Goal: Task Accomplishment & Management: Complete application form

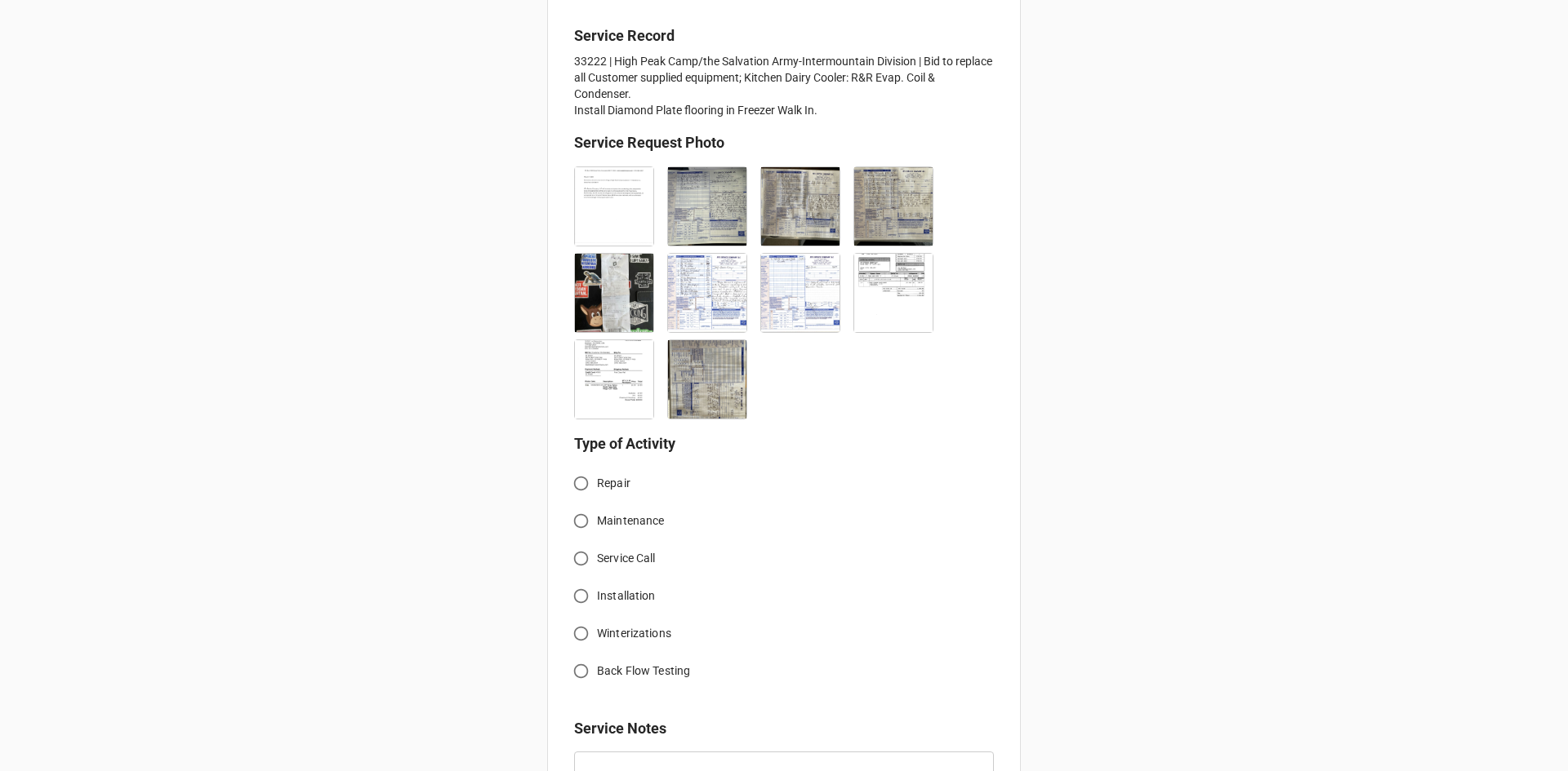
scroll to position [408, 0]
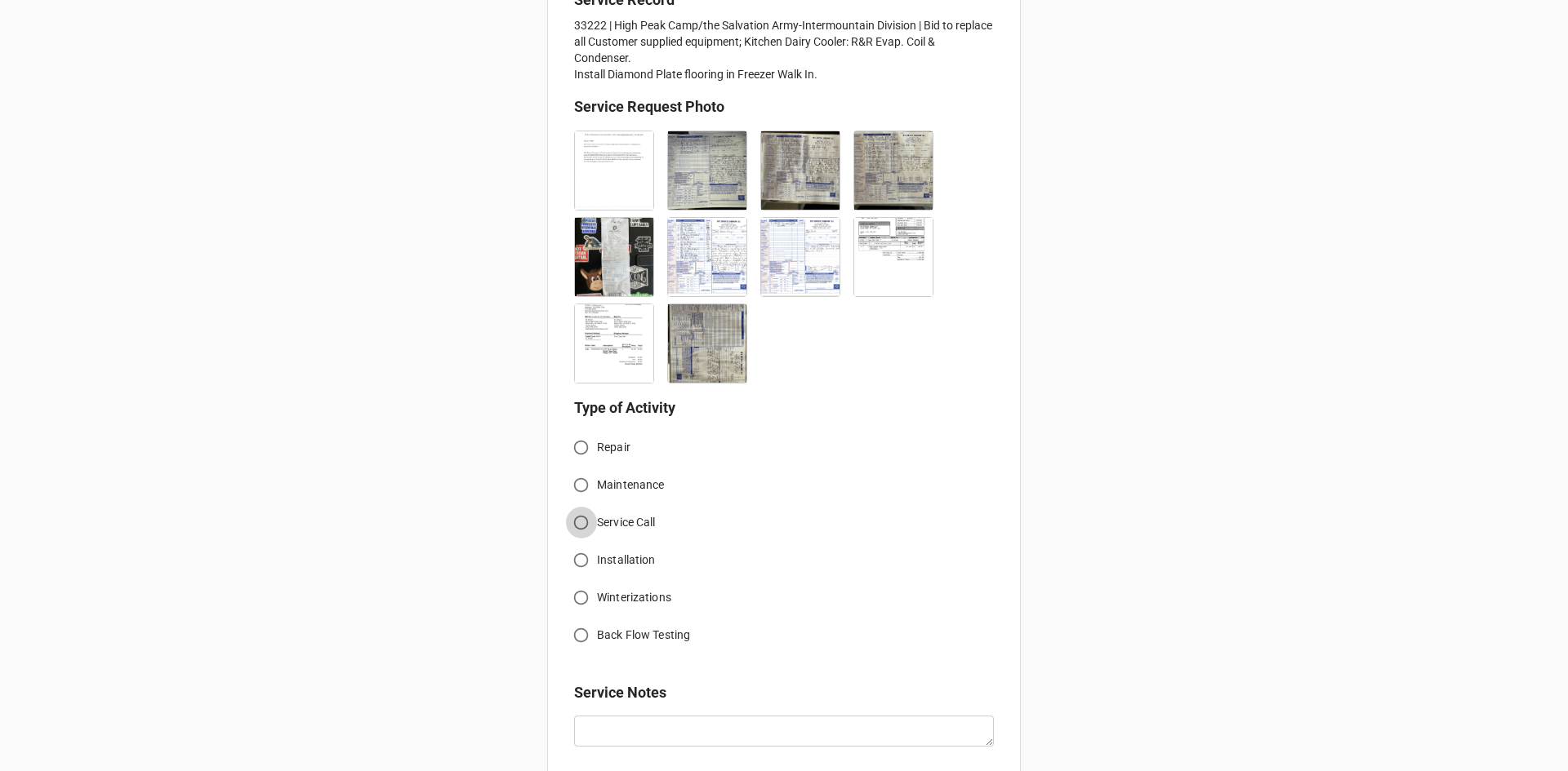
click at [577, 520] on input "Service Call" at bounding box center [580, 522] width 32 height 32
radio input "true"
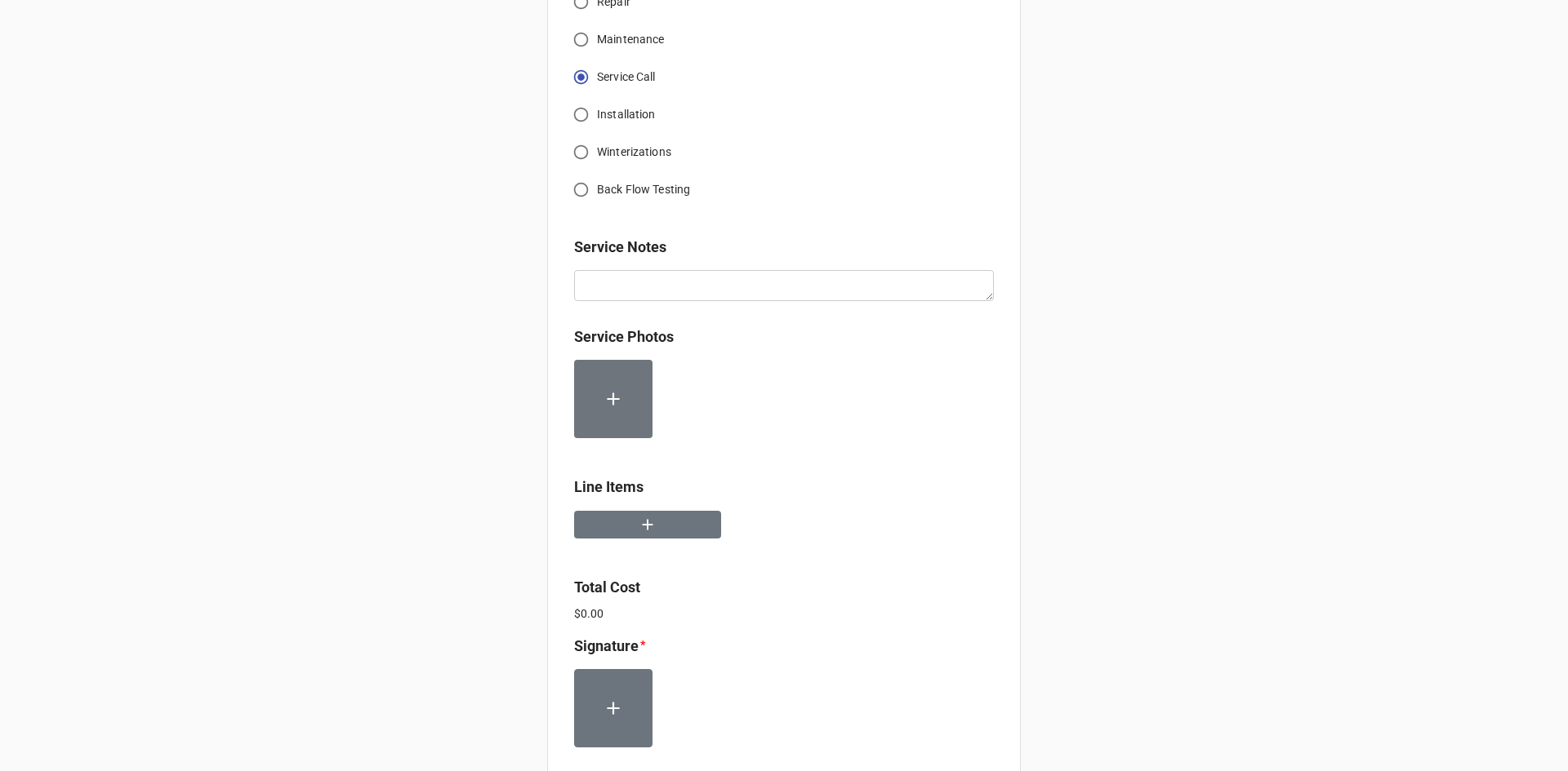
scroll to position [898, 0]
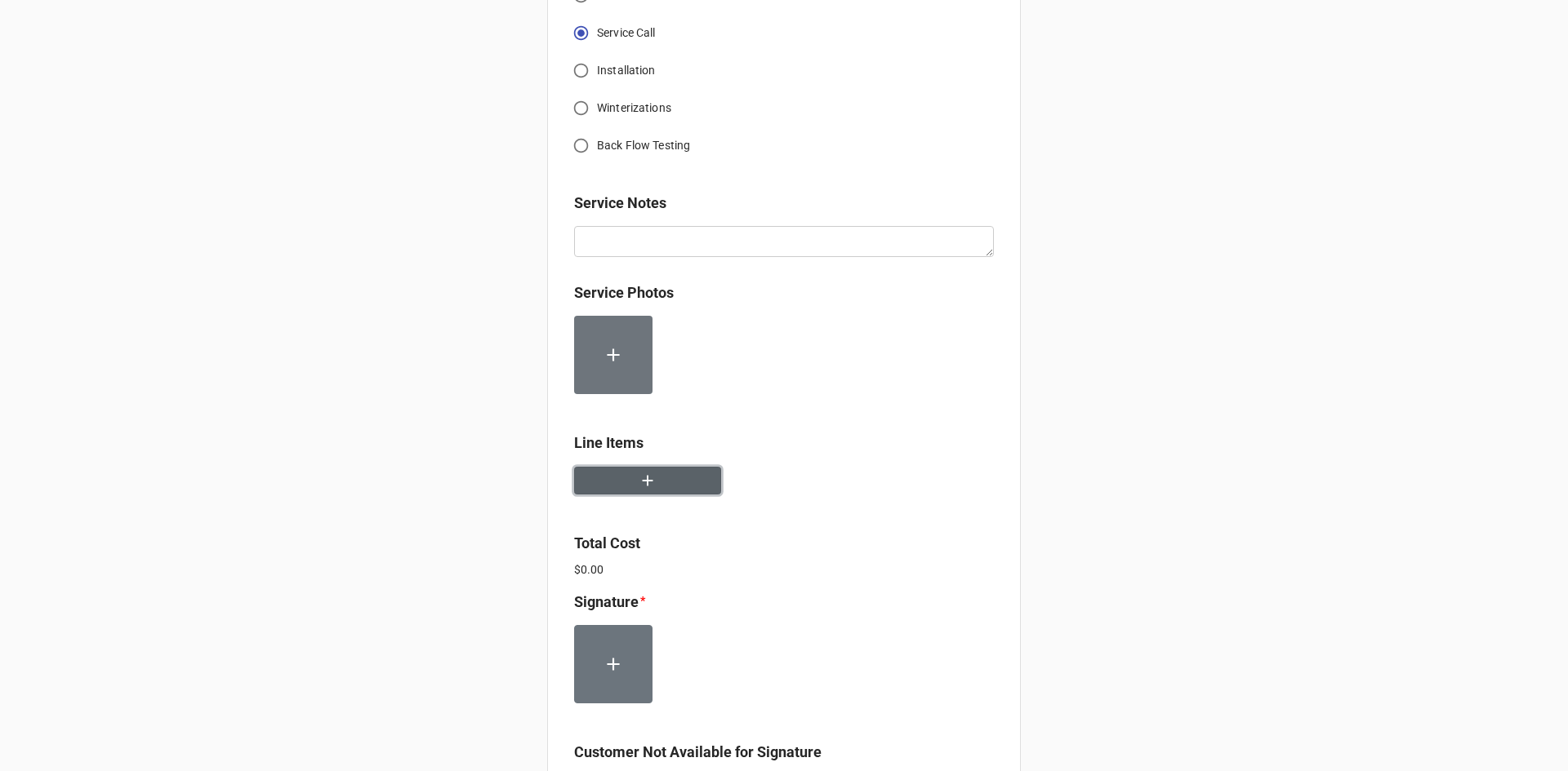
click at [671, 471] on button "button" at bounding box center [648, 480] width 147 height 29
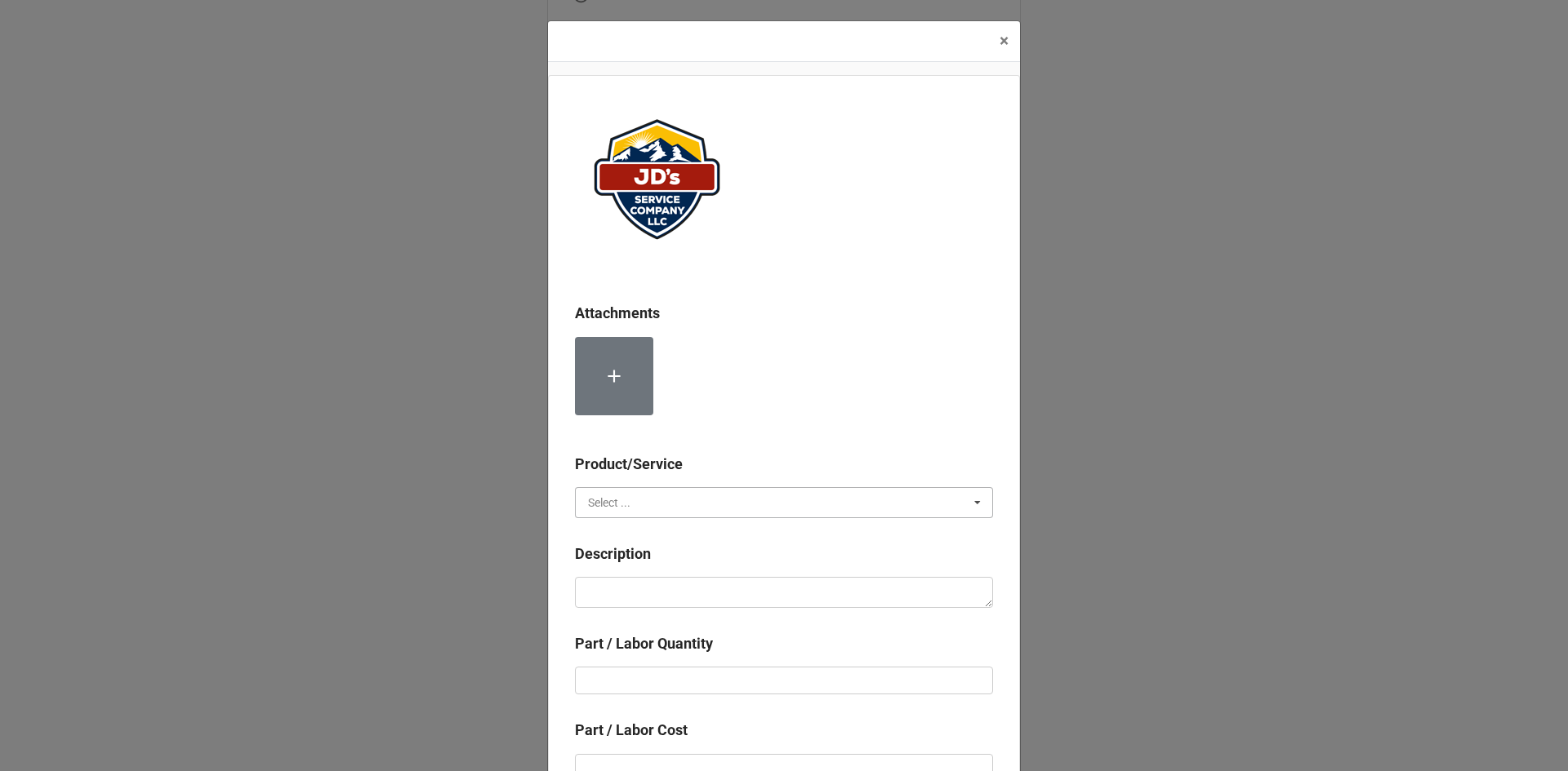
click at [667, 488] on input "text" at bounding box center [784, 503] width 417 height 30
drag, startPoint x: 671, startPoint y: 522, endPoint x: 671, endPoint y: 543, distance: 21.0
click at [671, 540] on div "Services" at bounding box center [784, 532] width 417 height 31
click at [675, 585] on textarea at bounding box center [784, 592] width 418 height 31
paste textarea "8:00am-12:00pm; Service Area: Cascades Kitchen Removed and replaced thermostat …"
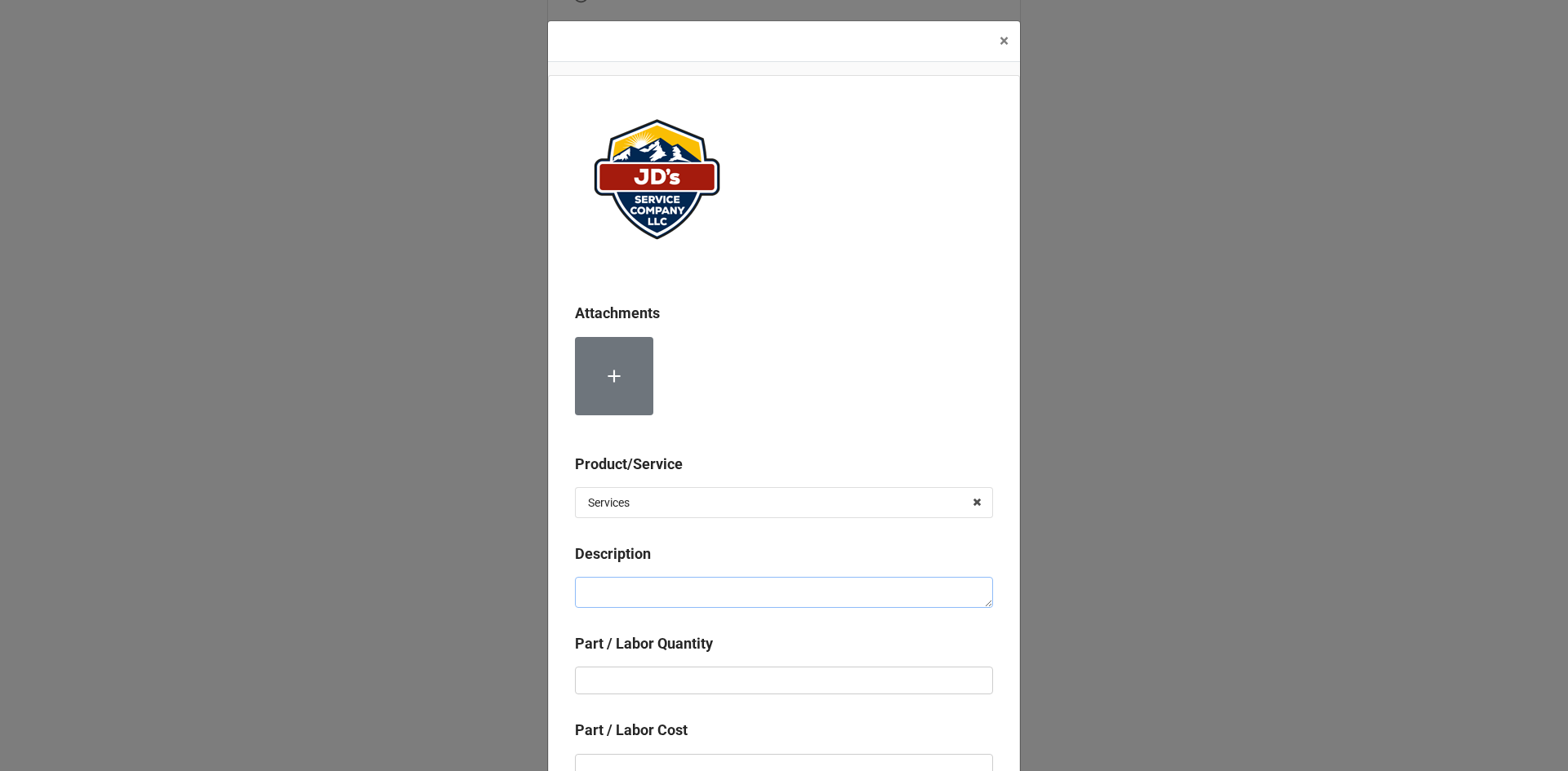
type textarea "x"
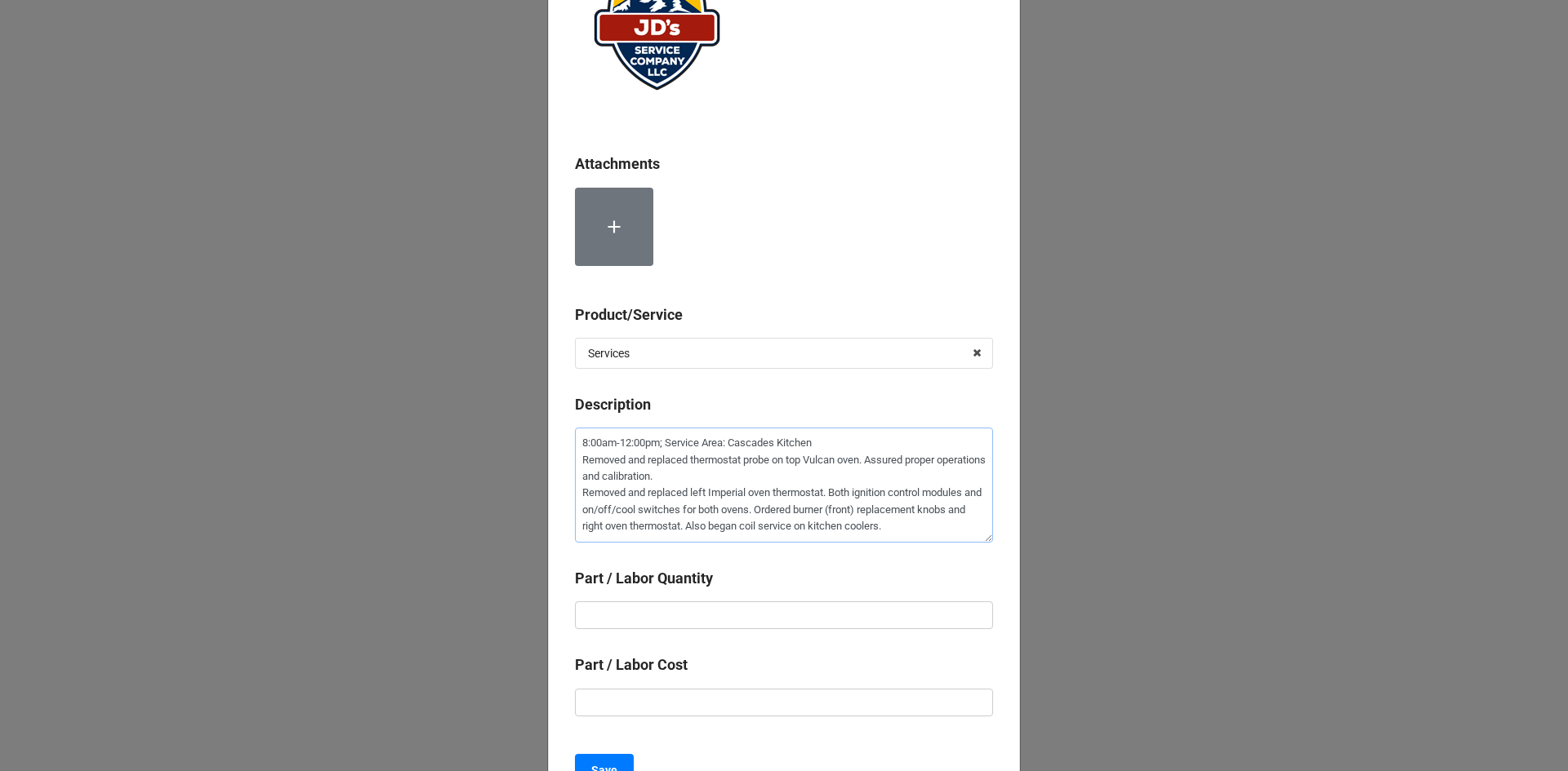
scroll to position [164, 0]
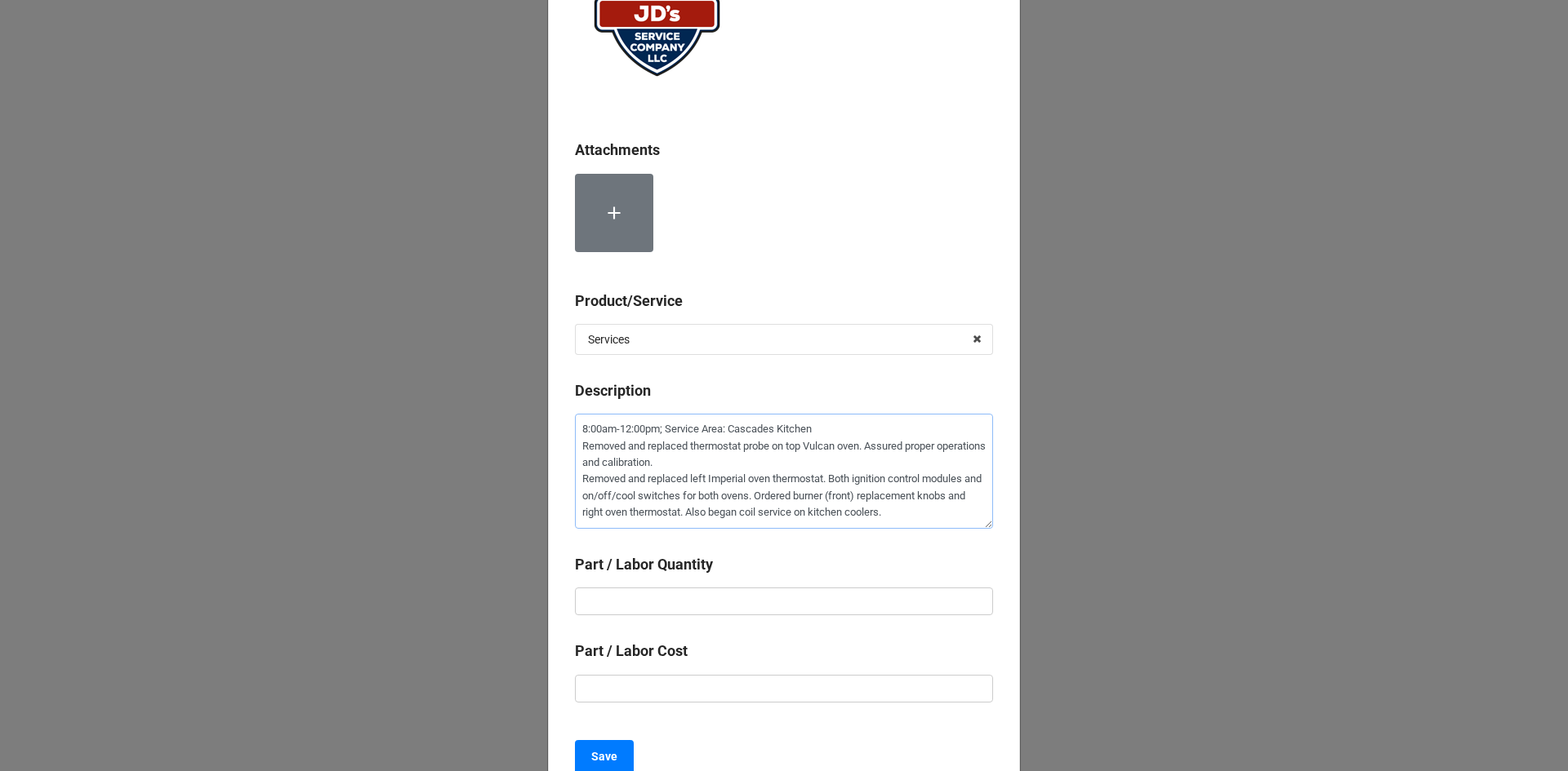
type textarea "8:00am-12:00pm; Service Area: Cascades Kitchen Removed and replaced thermostat …"
click at [806, 609] on input "text" at bounding box center [784, 601] width 418 height 28
type textarea "x"
type input "1"
type textarea "x"
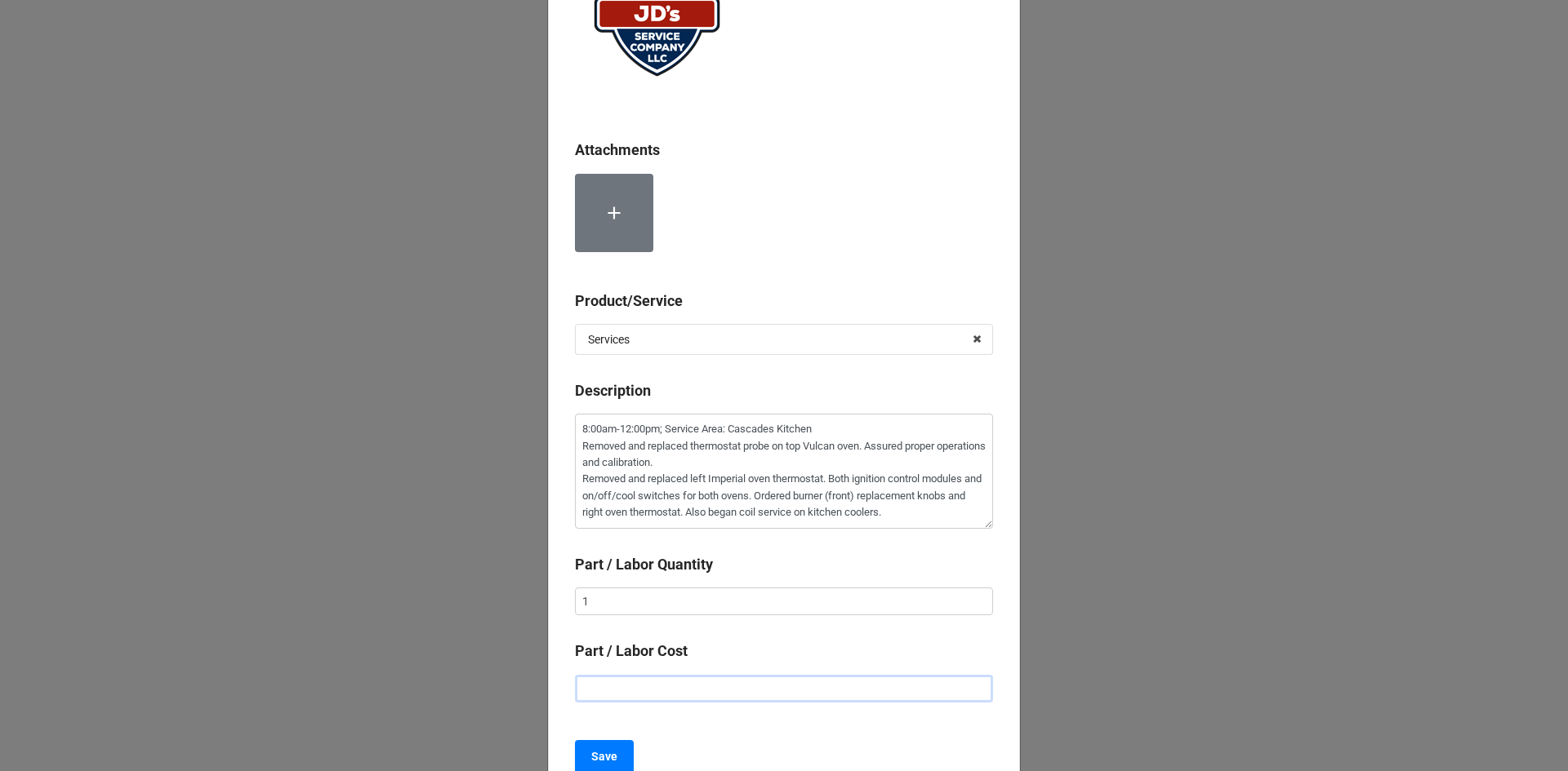
type input "$2.00"
type textarea "x"
type input "$22.00"
type textarea "x"
type input "$225.00"
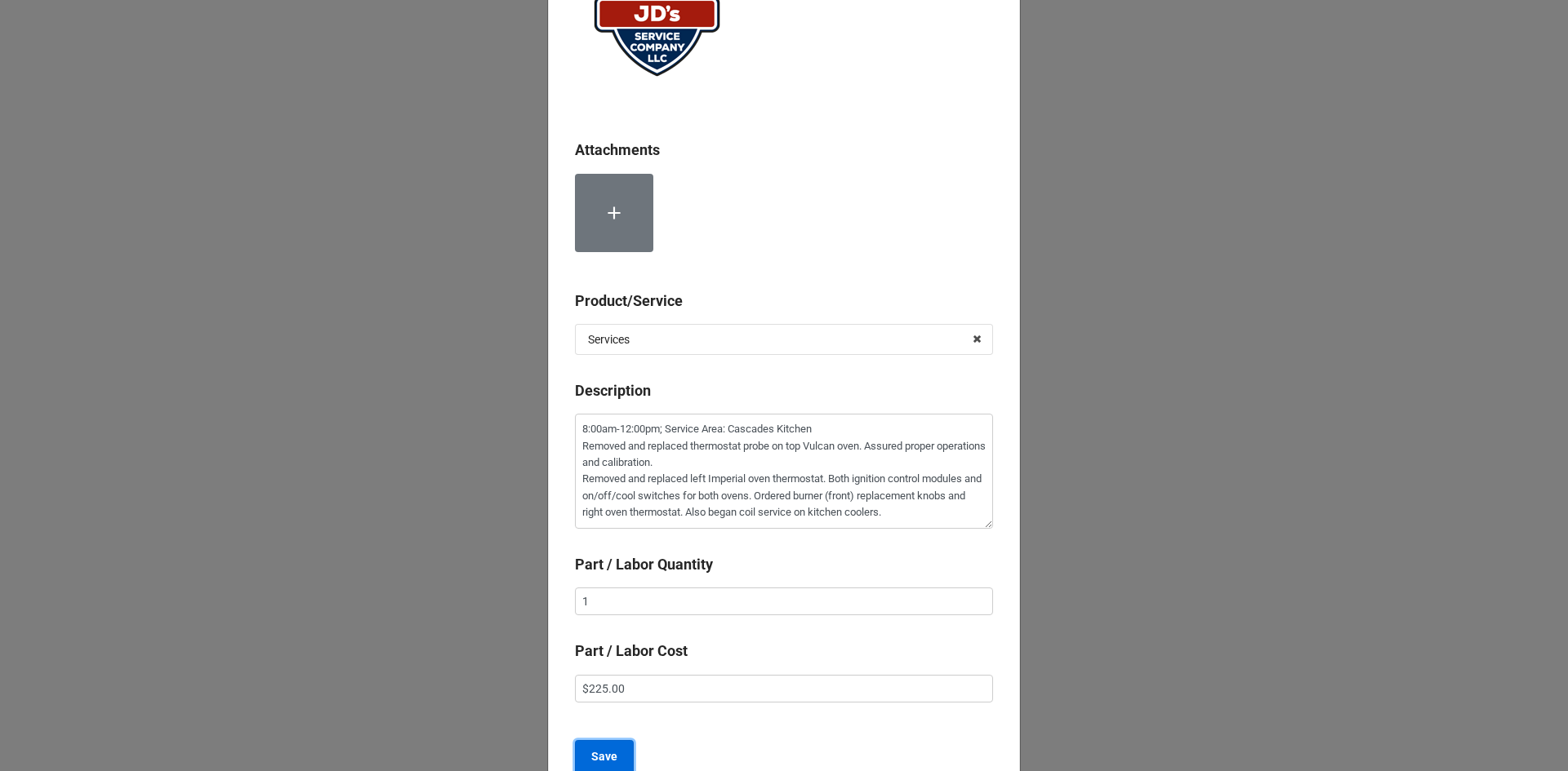
click at [611, 760] on b "Save" at bounding box center [604, 757] width 26 height 18
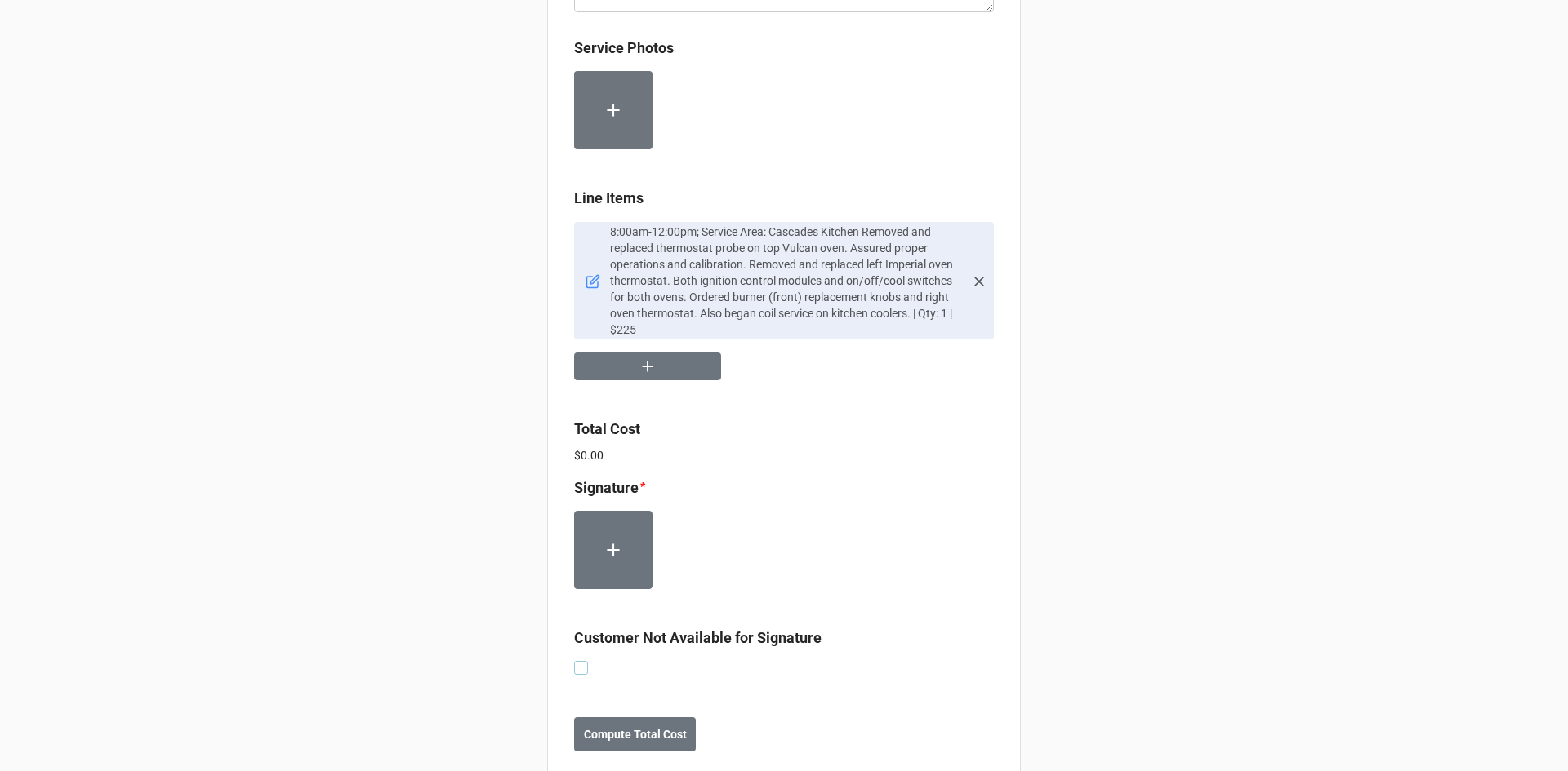
click at [576, 661] on label at bounding box center [581, 661] width 14 height 0
checkbox input "true"
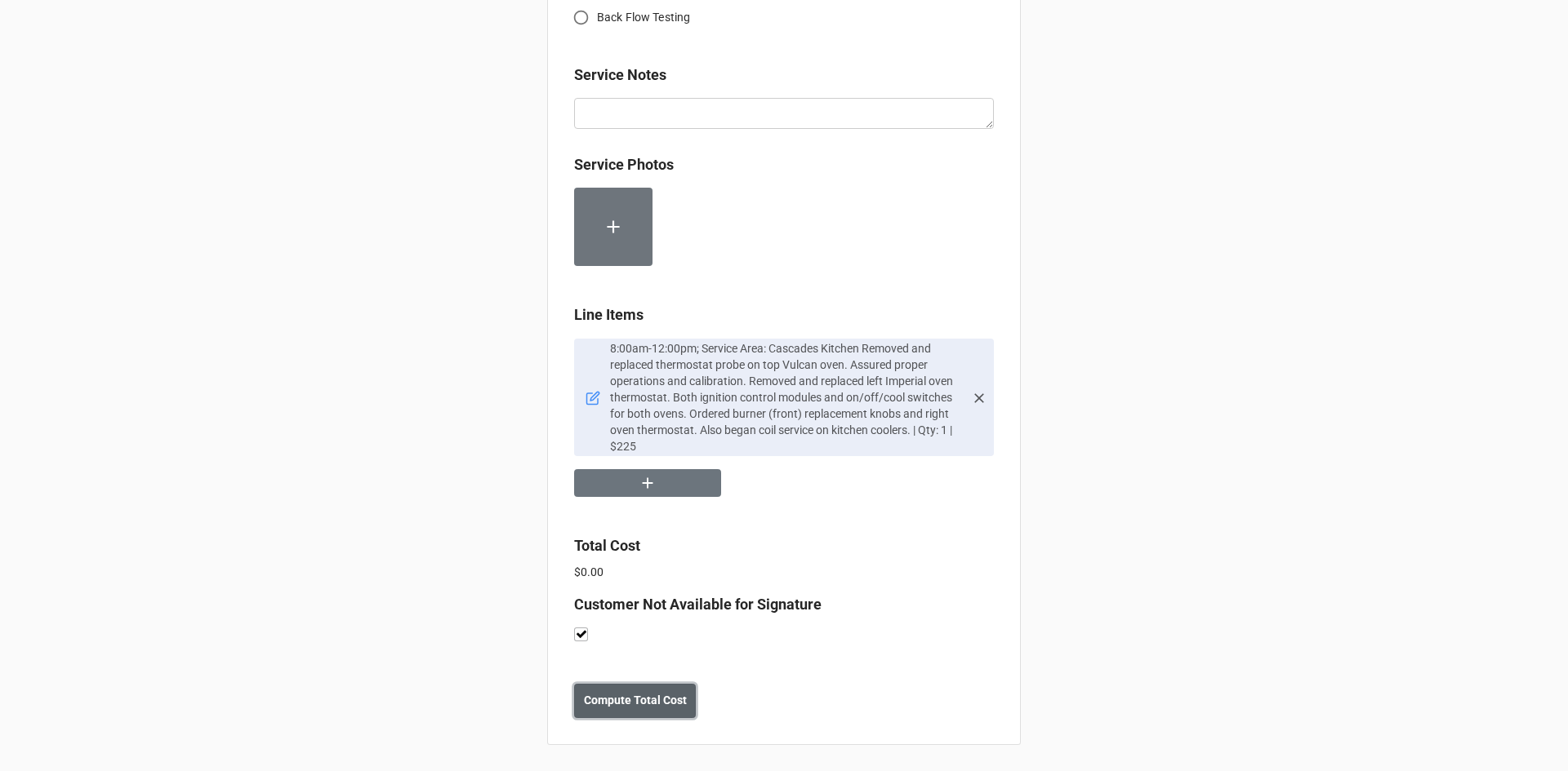
click at [659, 706] on b "Compute Total Cost" at bounding box center [636, 701] width 103 height 18
click at [598, 704] on b "Save" at bounding box center [603, 701] width 26 height 18
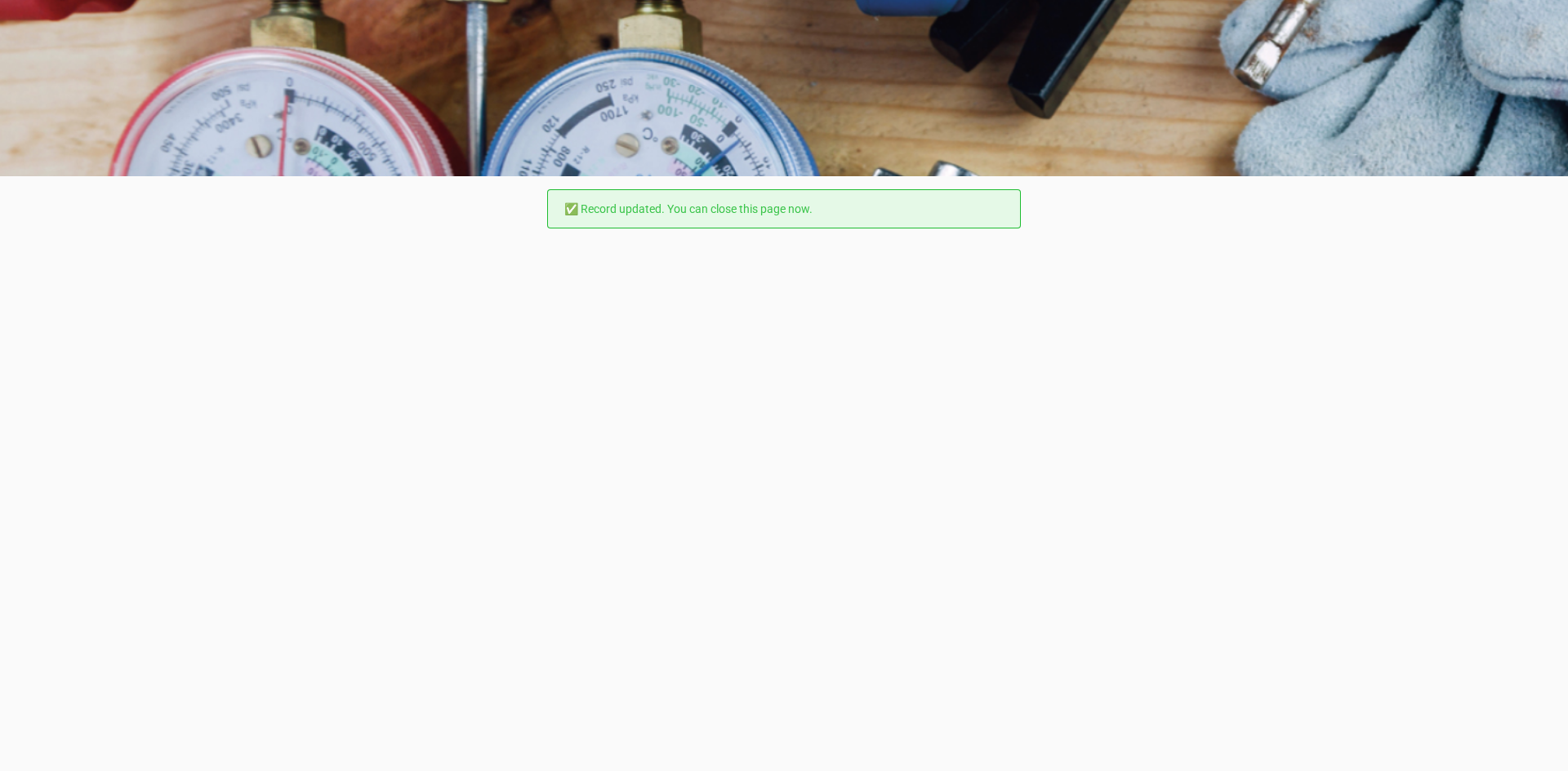
scroll to position [0, 0]
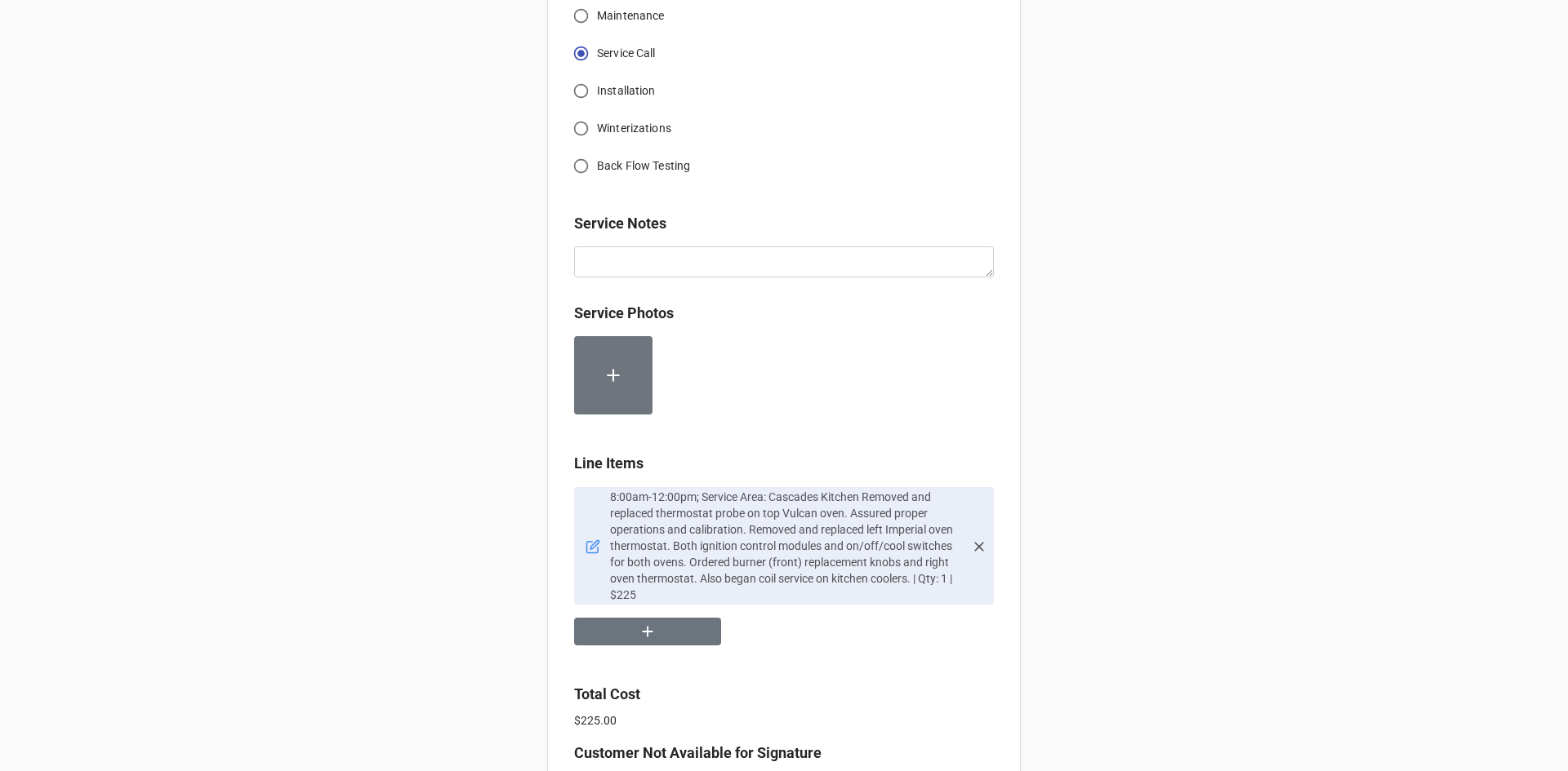
scroll to position [979, 0]
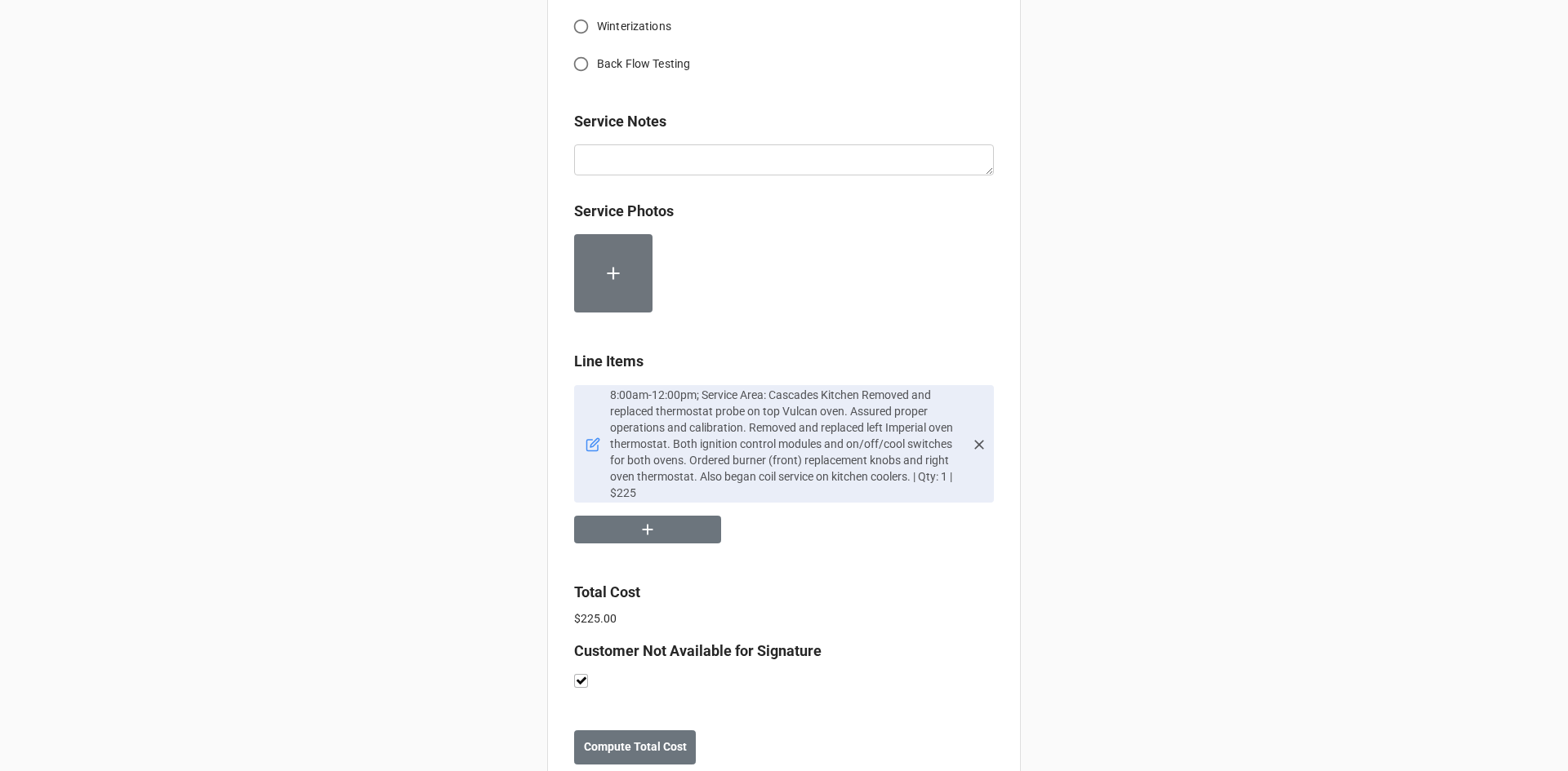
click at [590, 447] on icon at bounding box center [594, 443] width 9 height 9
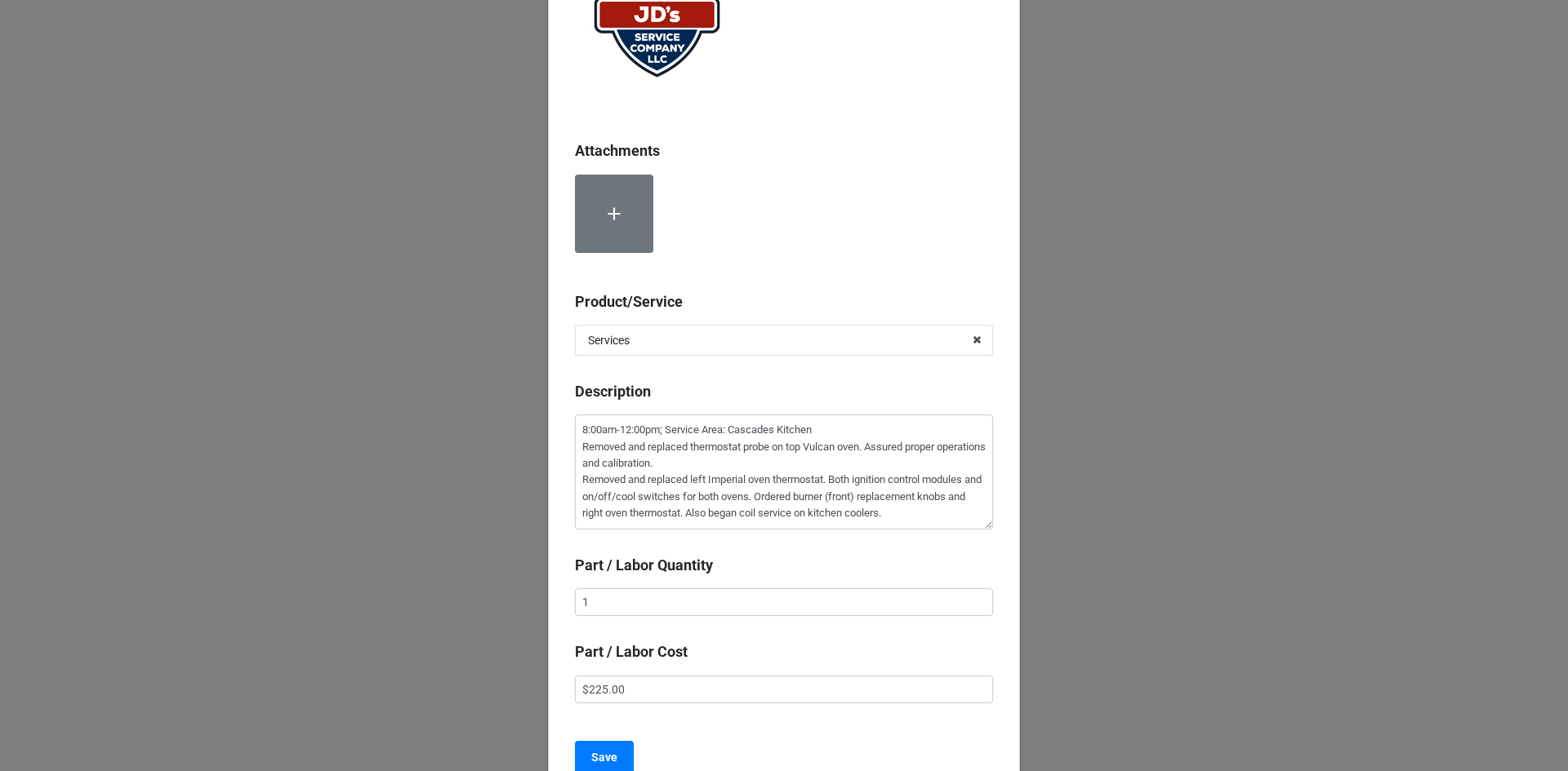
scroll to position [164, 0]
drag, startPoint x: 575, startPoint y: 430, endPoint x: 1016, endPoint y: 526, distance: 451.3
click at [1038, 534] on div "× Close Attachments Product/Service Services Services Material Cost Description…" at bounding box center [784, 385] width 1568 height 771
paste textarea "10:30am-11:30am; Arrived to identify walk in freezer floor status and discuss w…"
type textarea "x"
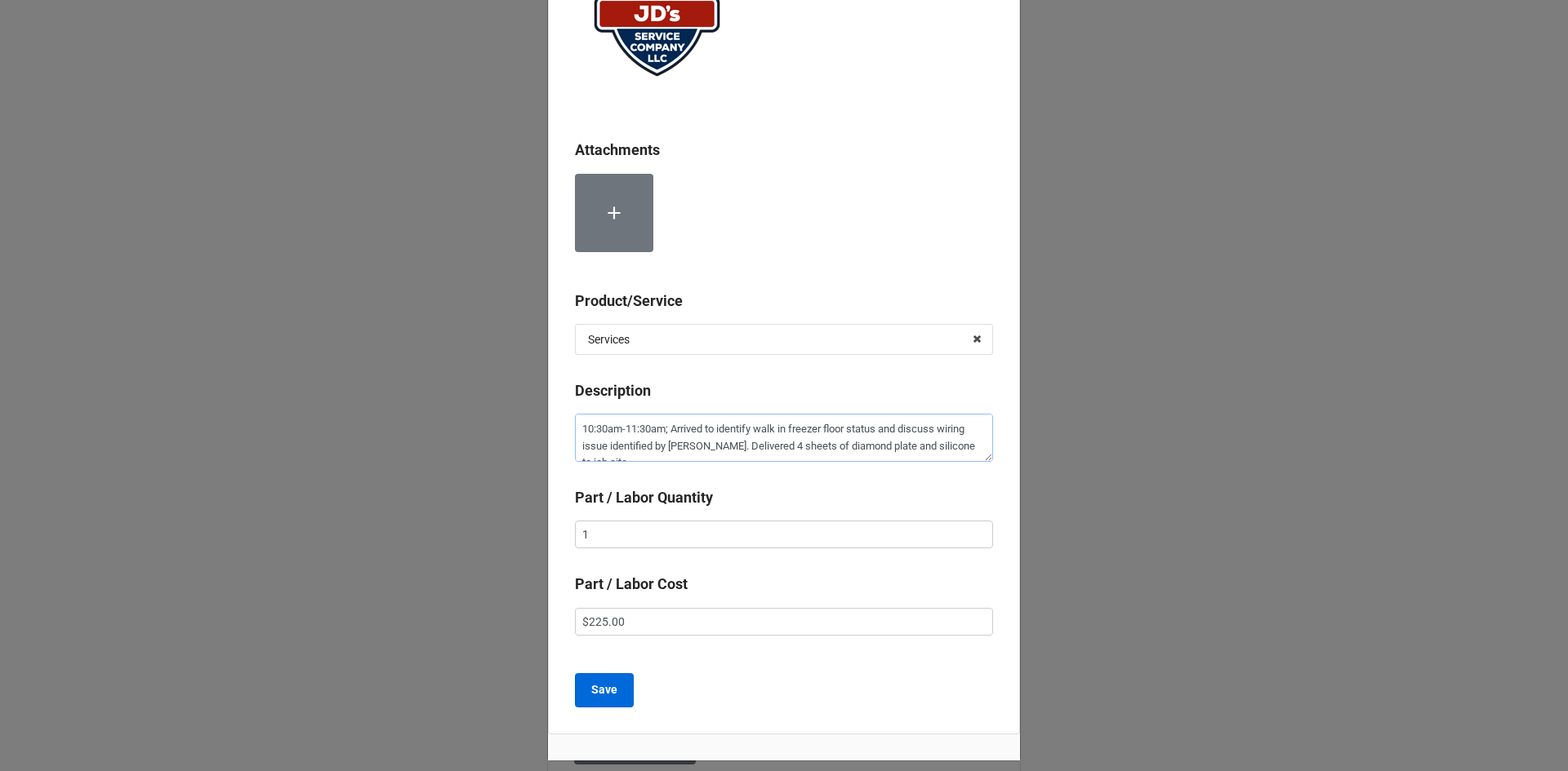
type textarea "10:30am-11:30am; Arrived to identify walk in freezer floor status and discuss w…"
click at [606, 696] on b "Save" at bounding box center [604, 690] width 26 height 18
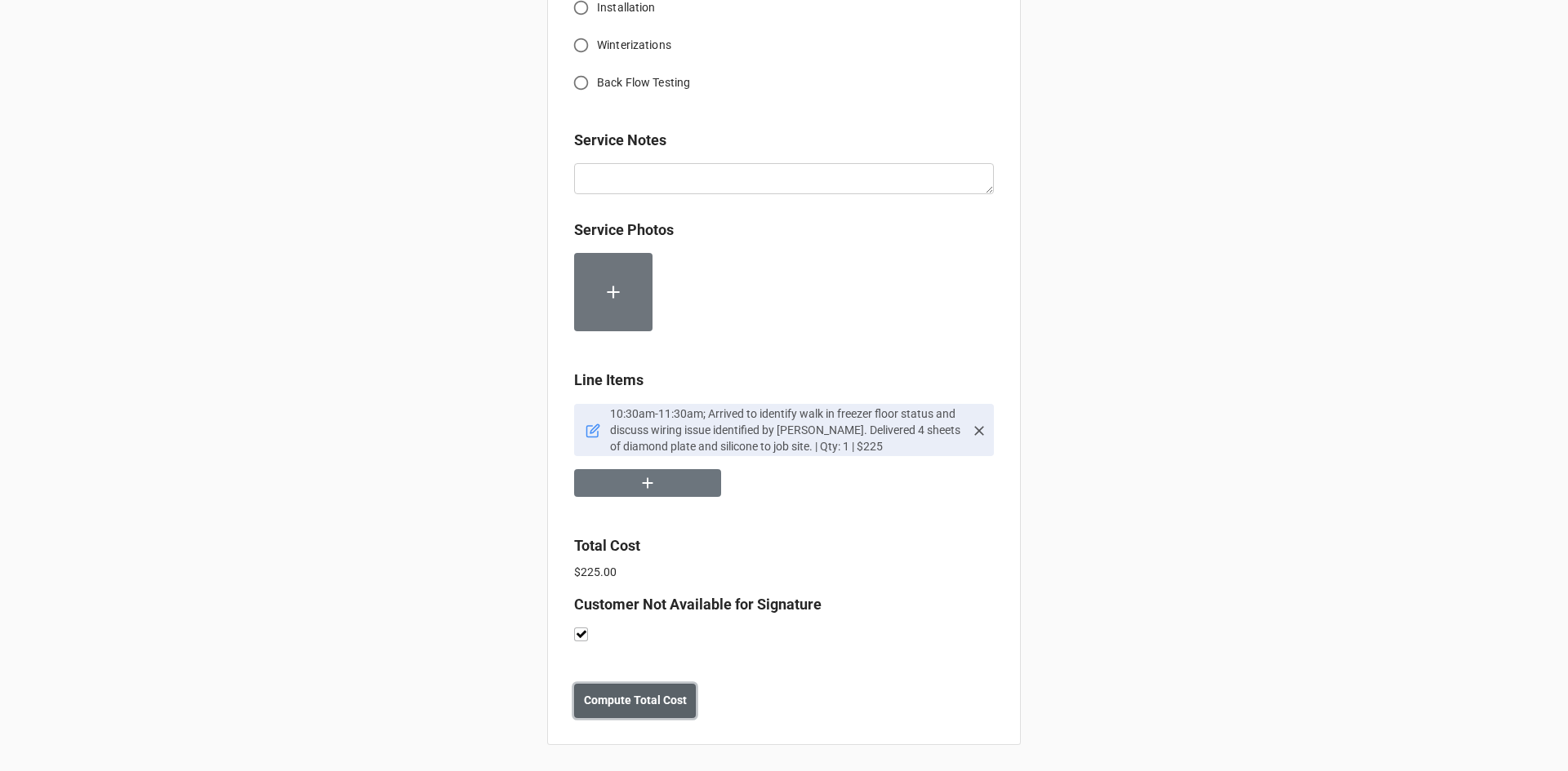
click at [635, 709] on b "Compute Total Cost" at bounding box center [636, 701] width 103 height 18
click at [605, 709] on b "Save" at bounding box center [603, 701] width 26 height 18
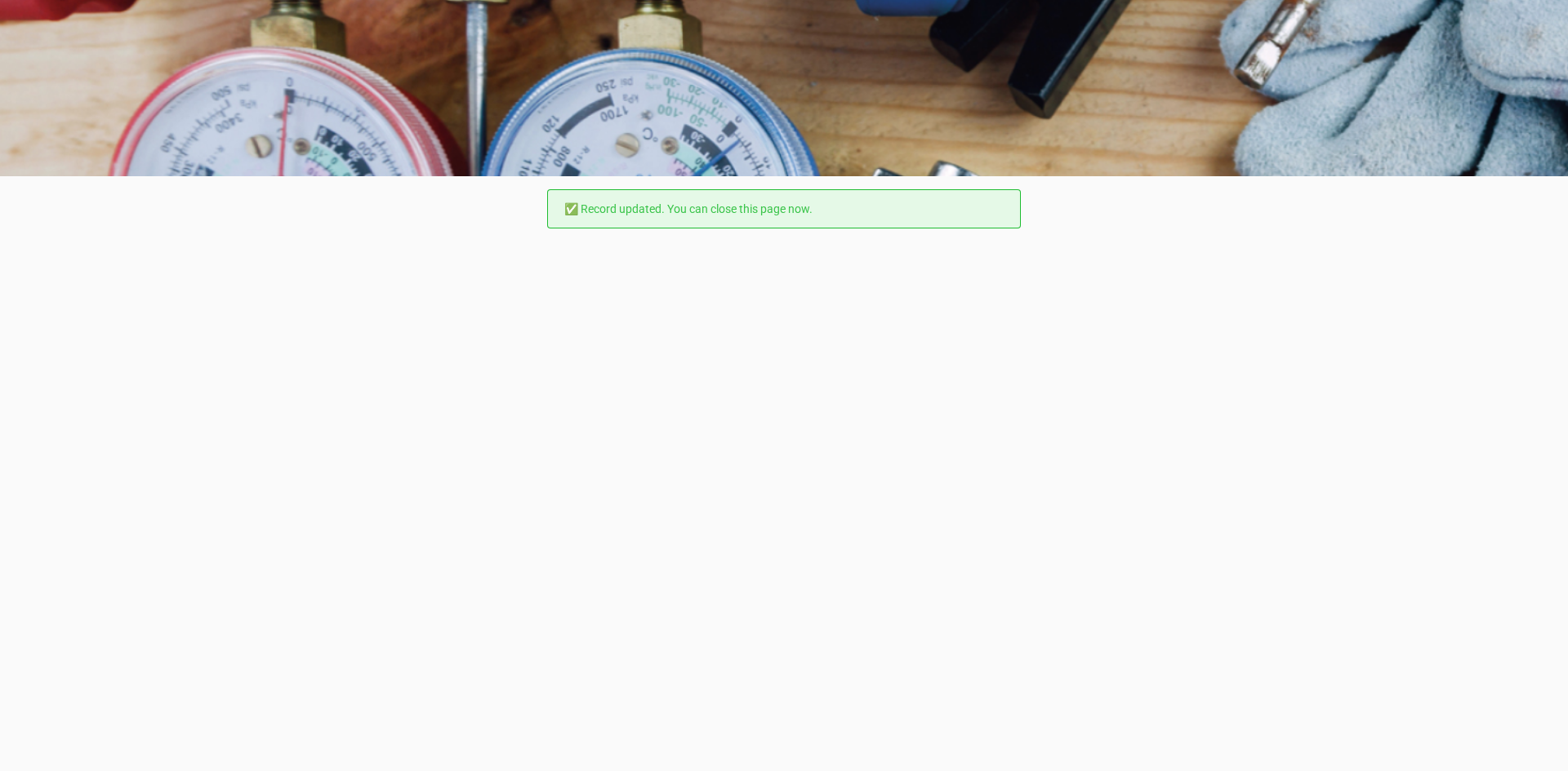
scroll to position [0, 0]
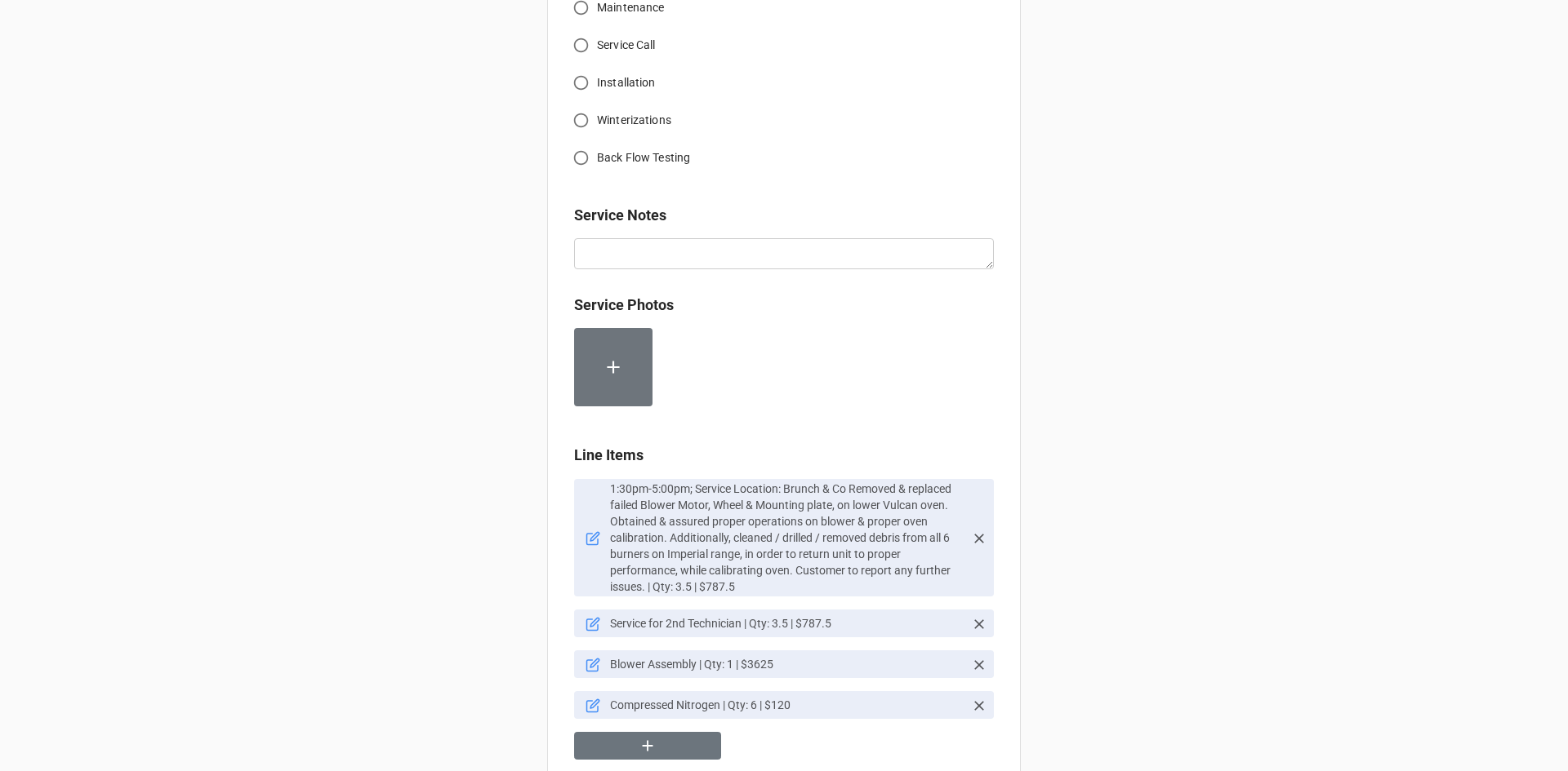
scroll to position [817, 0]
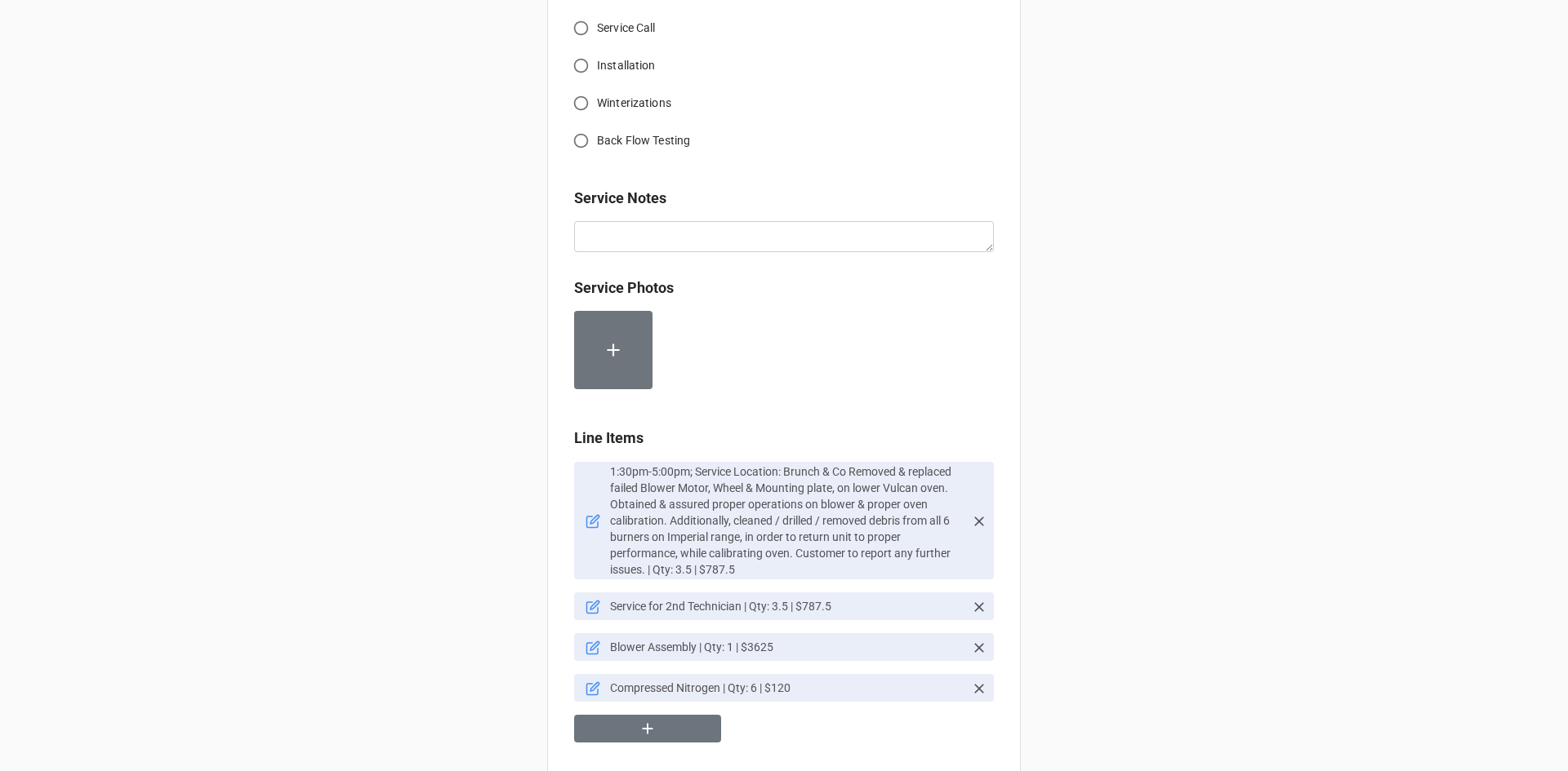
click at [590, 523] on icon at bounding box center [594, 519] width 9 height 9
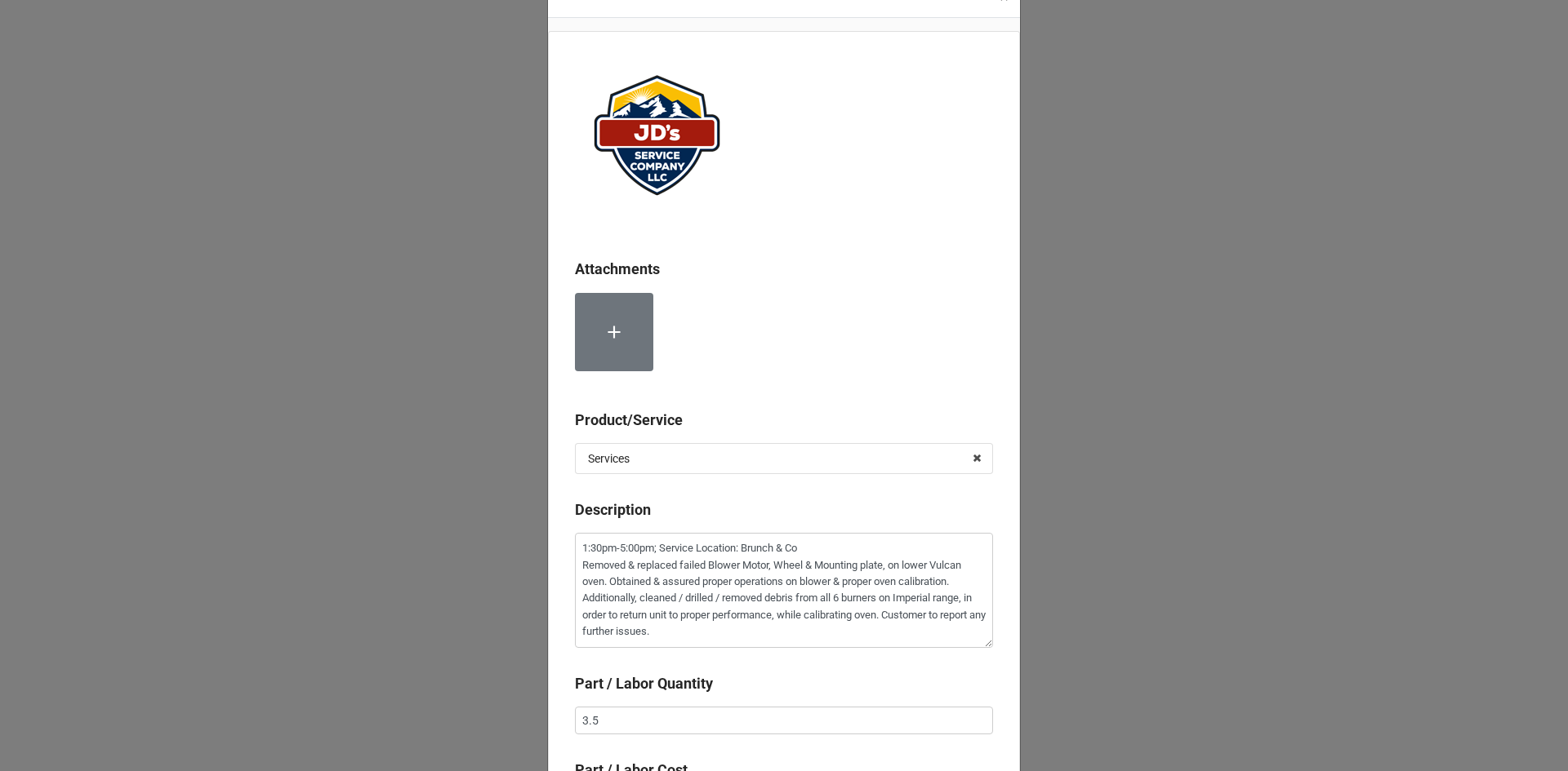
scroll to position [81, 0]
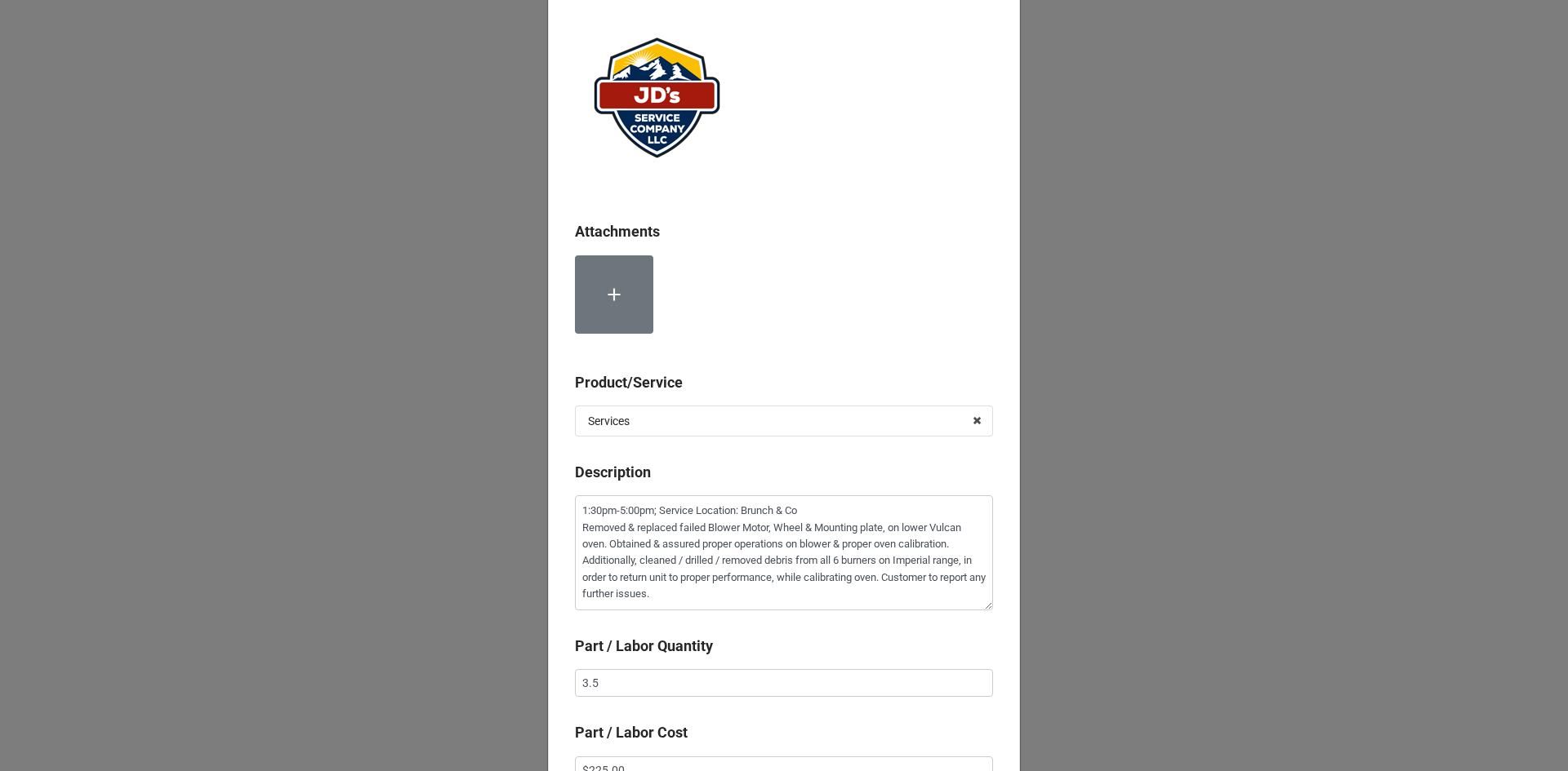
type textarea "x"
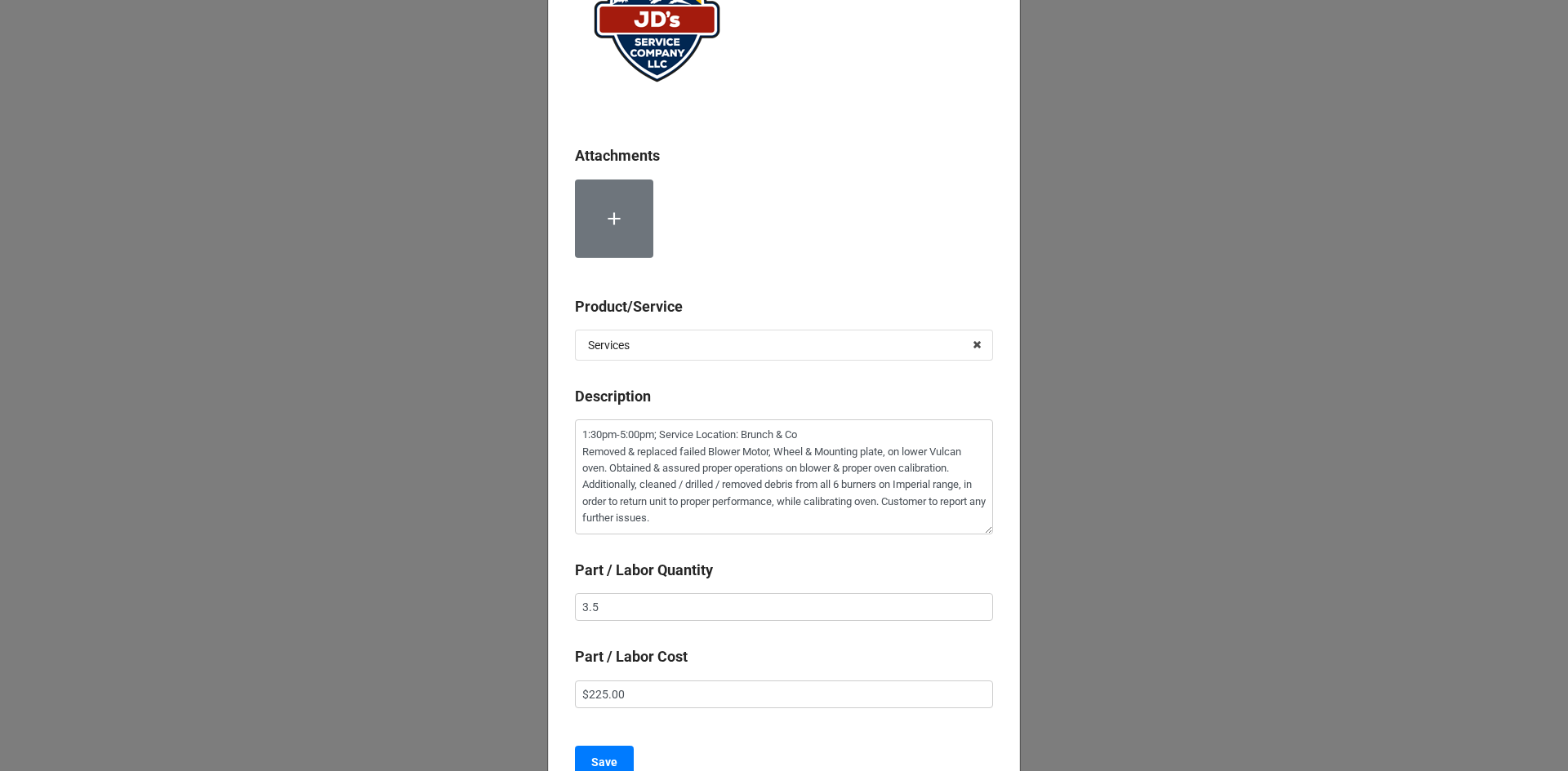
scroll to position [245, 0]
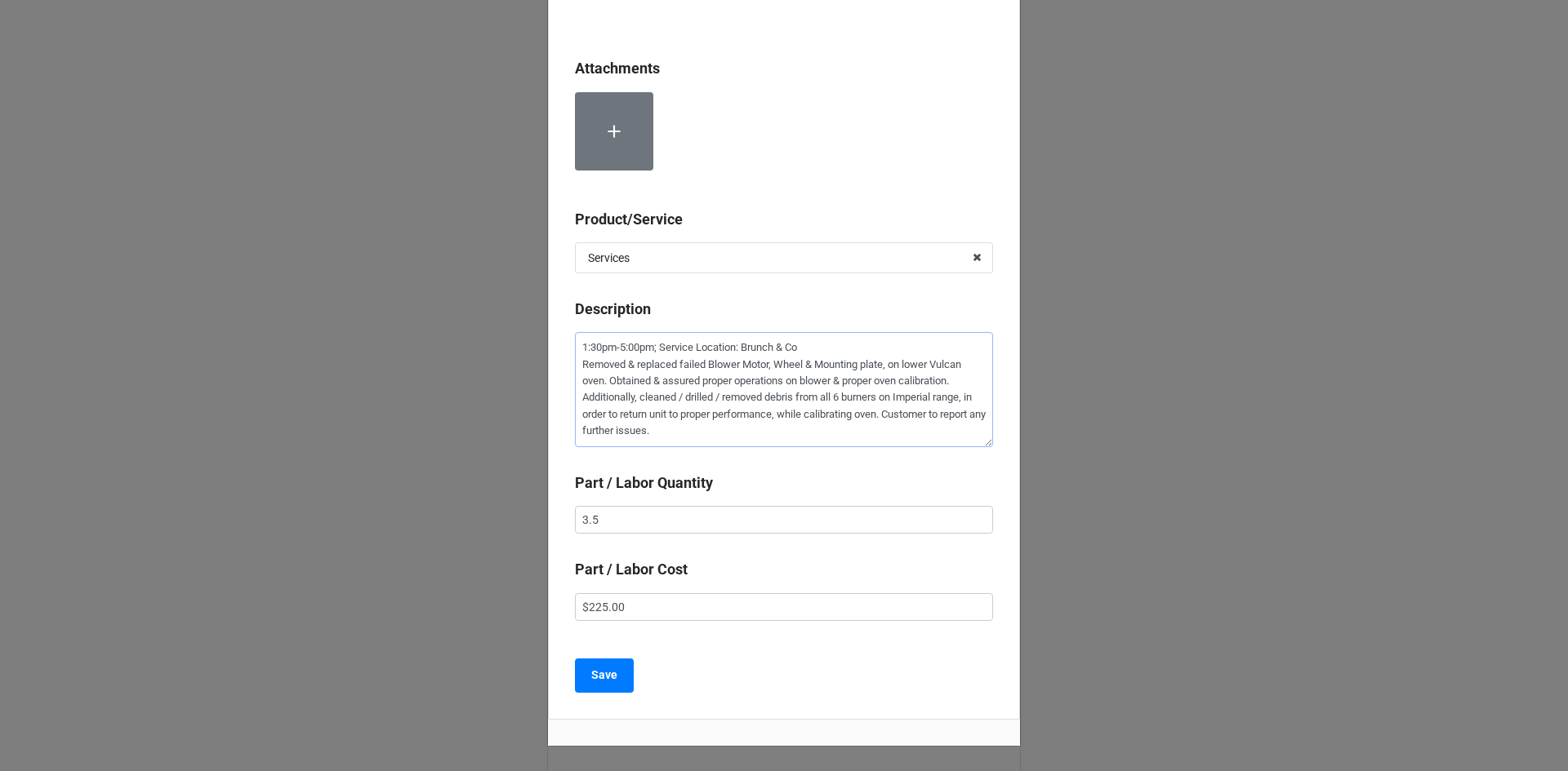
click at [777, 434] on textarea "1:30pm-5:00pm; Service Location: Brunch & Co Removed & replaced failed Blower M…" at bounding box center [784, 389] width 418 height 115
click at [604, 679] on b "Save" at bounding box center [604, 676] width 26 height 18
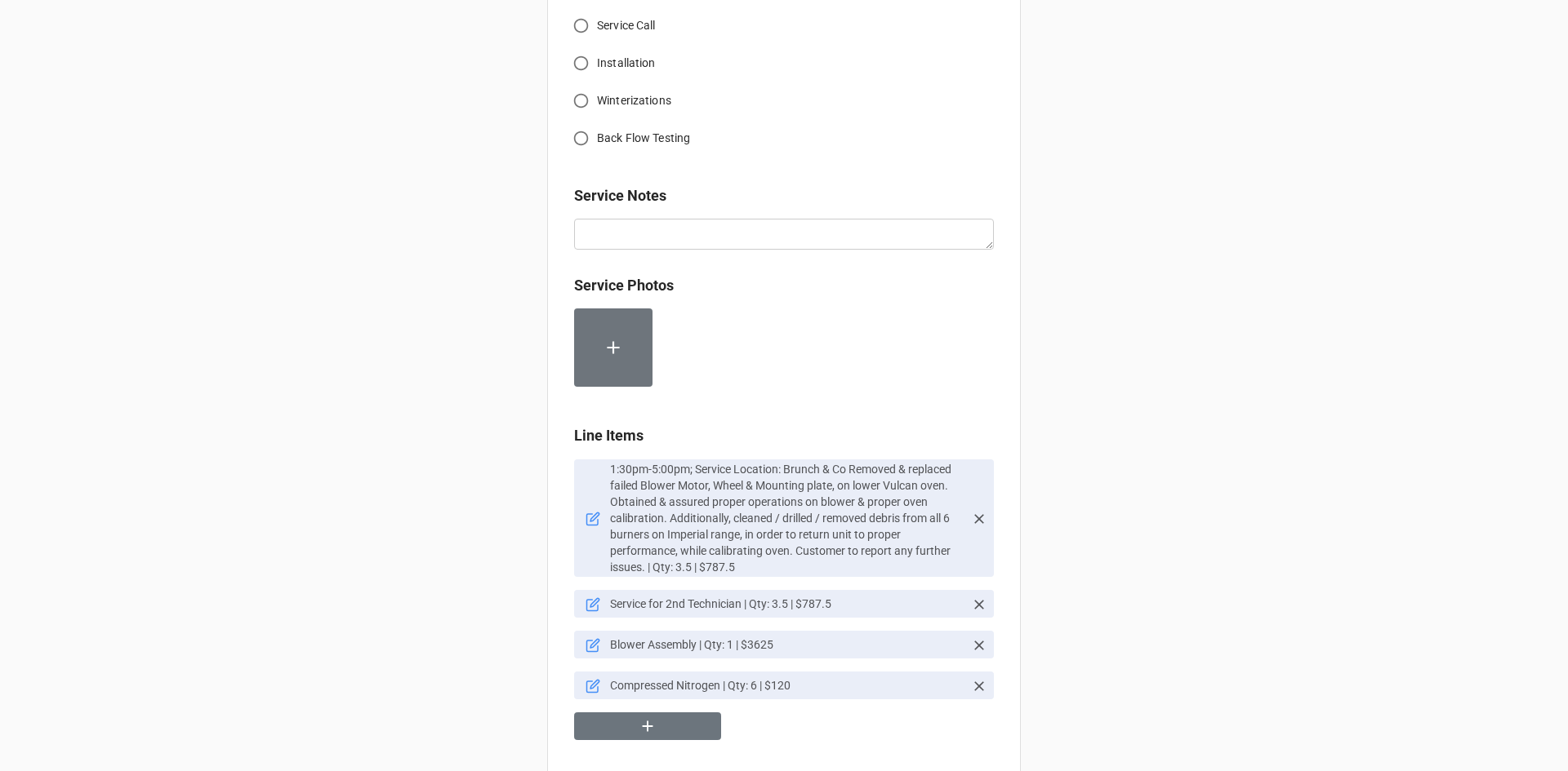
scroll to position [817, 0]
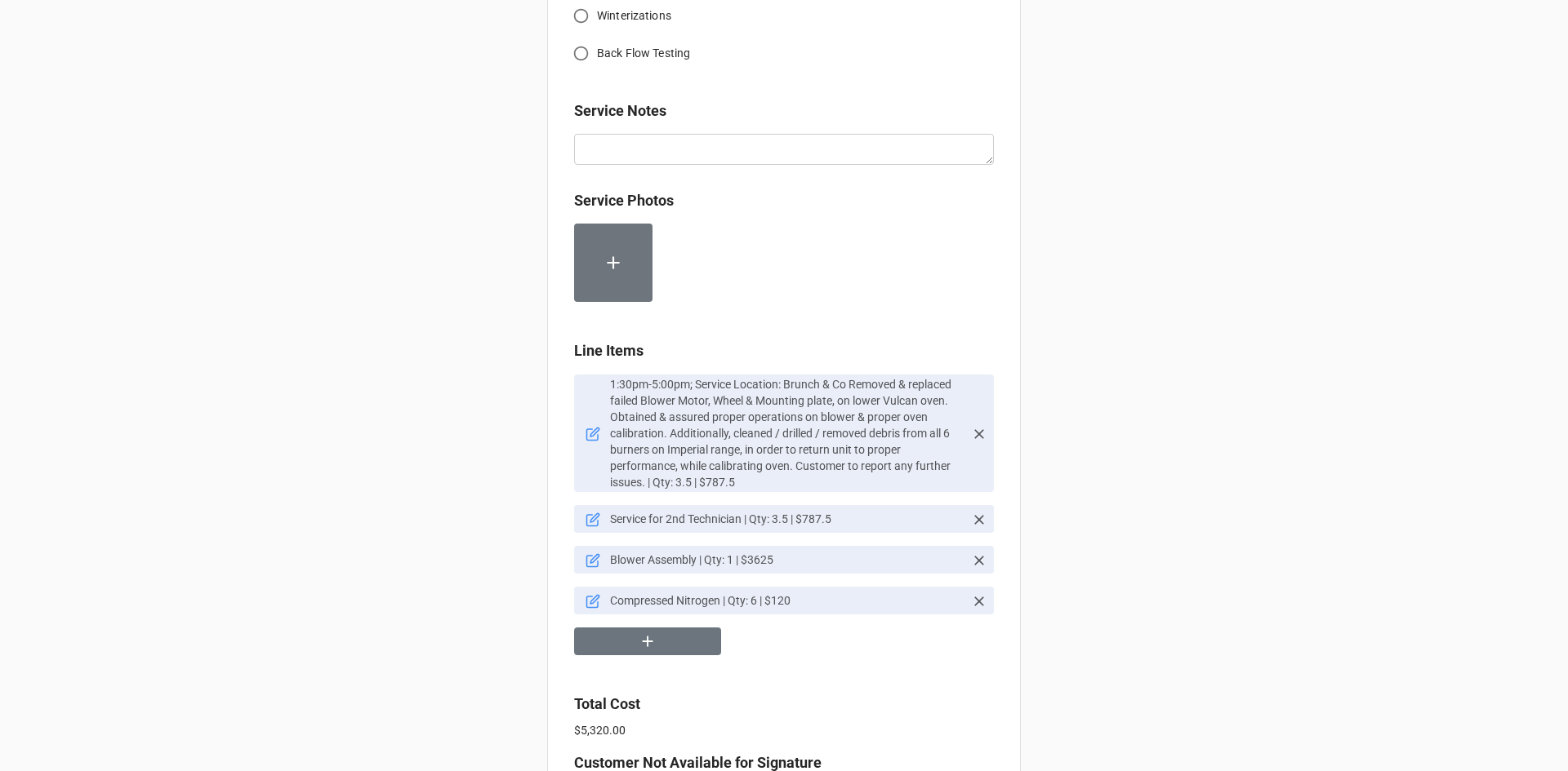
scroll to position [957, 0]
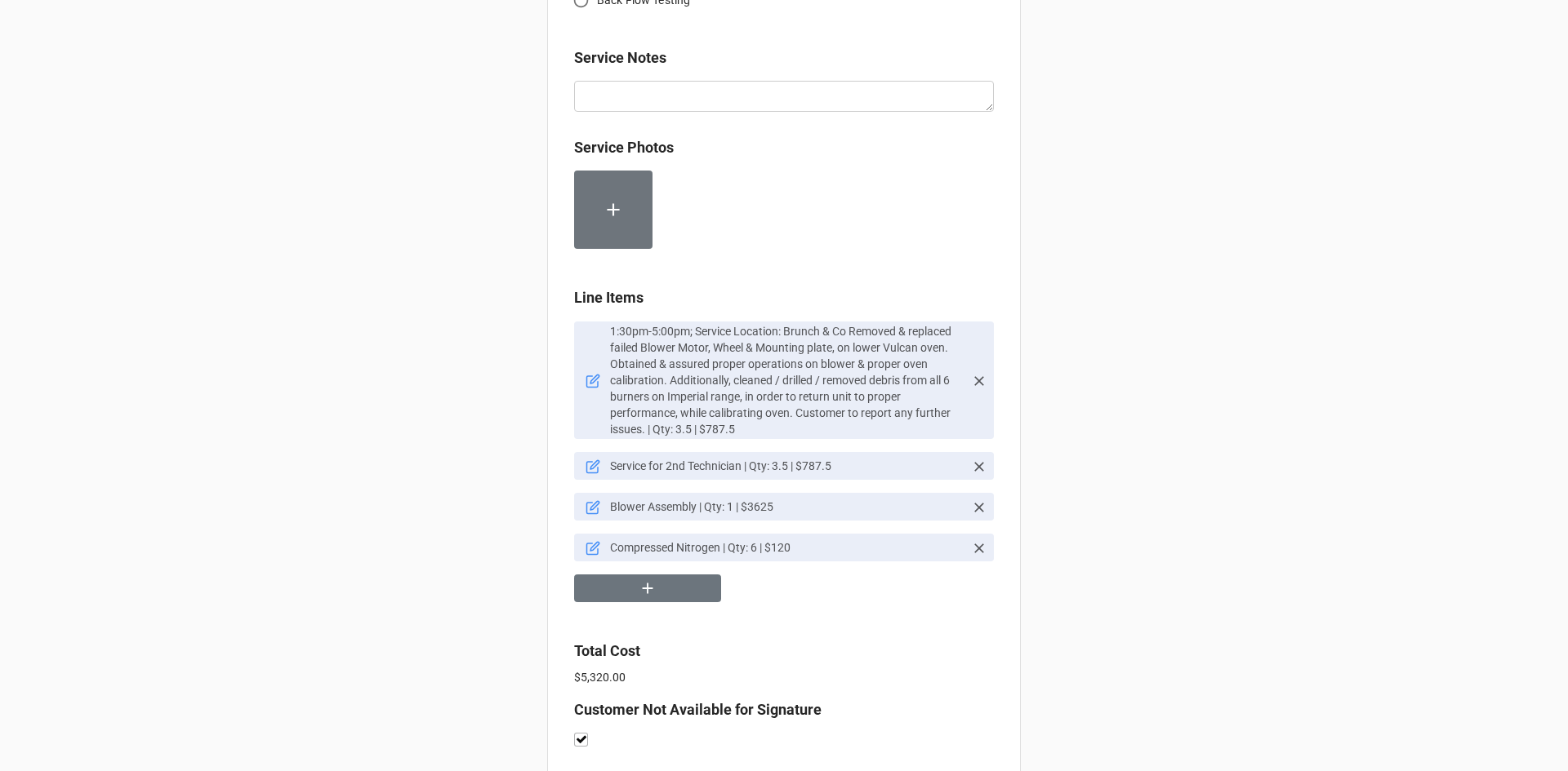
click at [590, 379] on icon at bounding box center [594, 379] width 9 height 9
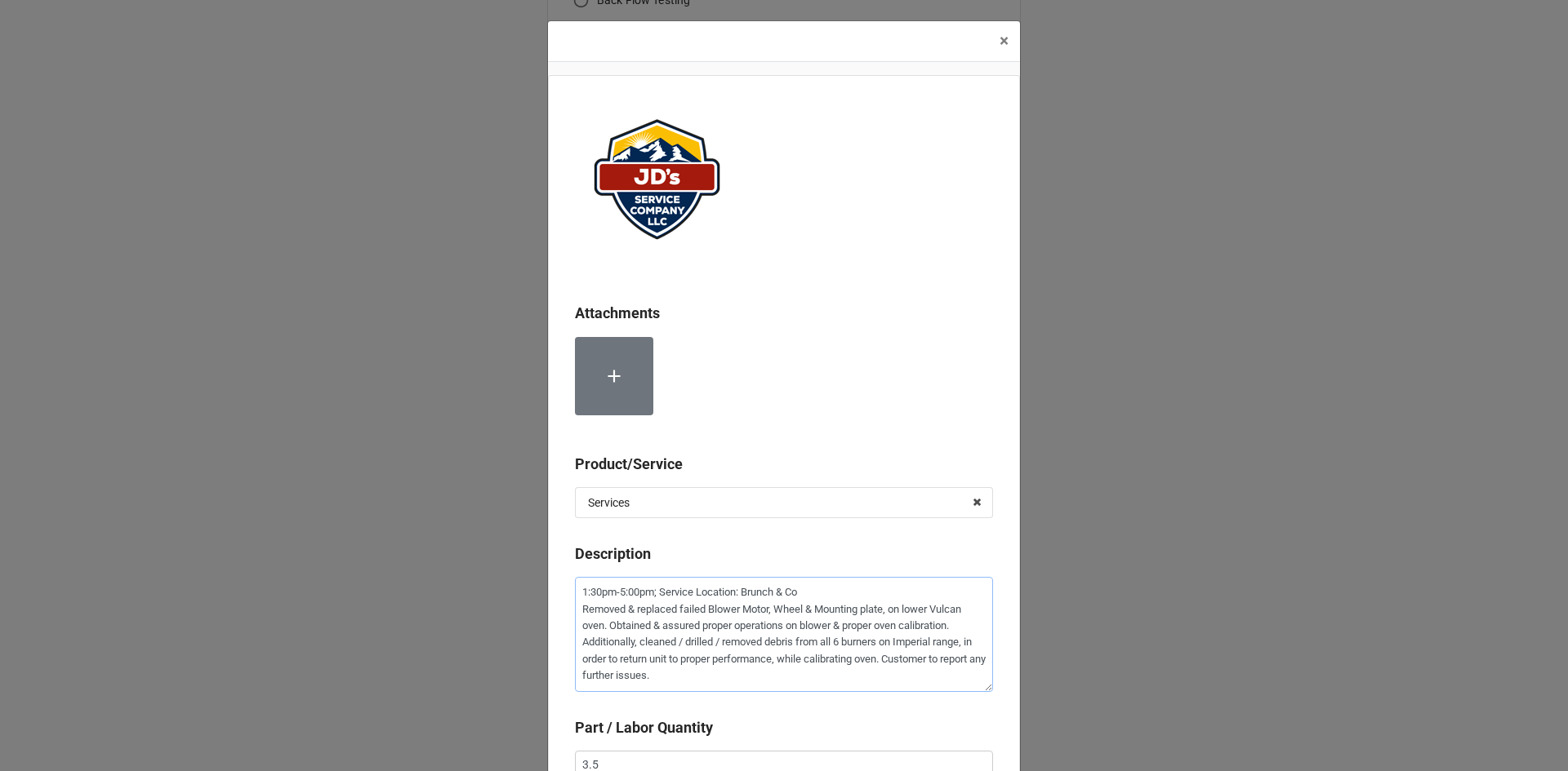
click at [846, 642] on textarea "1:30pm-5:00pm; Service Location: Brunch & Co Removed & replaced failed Blower M…" at bounding box center [784, 634] width 418 height 115
type textarea "x"
type textarea "1:30pm-5:00pm; Service Location: Brunch & Co Removed & replaced failed Blower M…"
type textarea "x"
type textarea "1:30pm-5:00pm; Service Location: Brunch & Co Removed & replaced failed Blower M…"
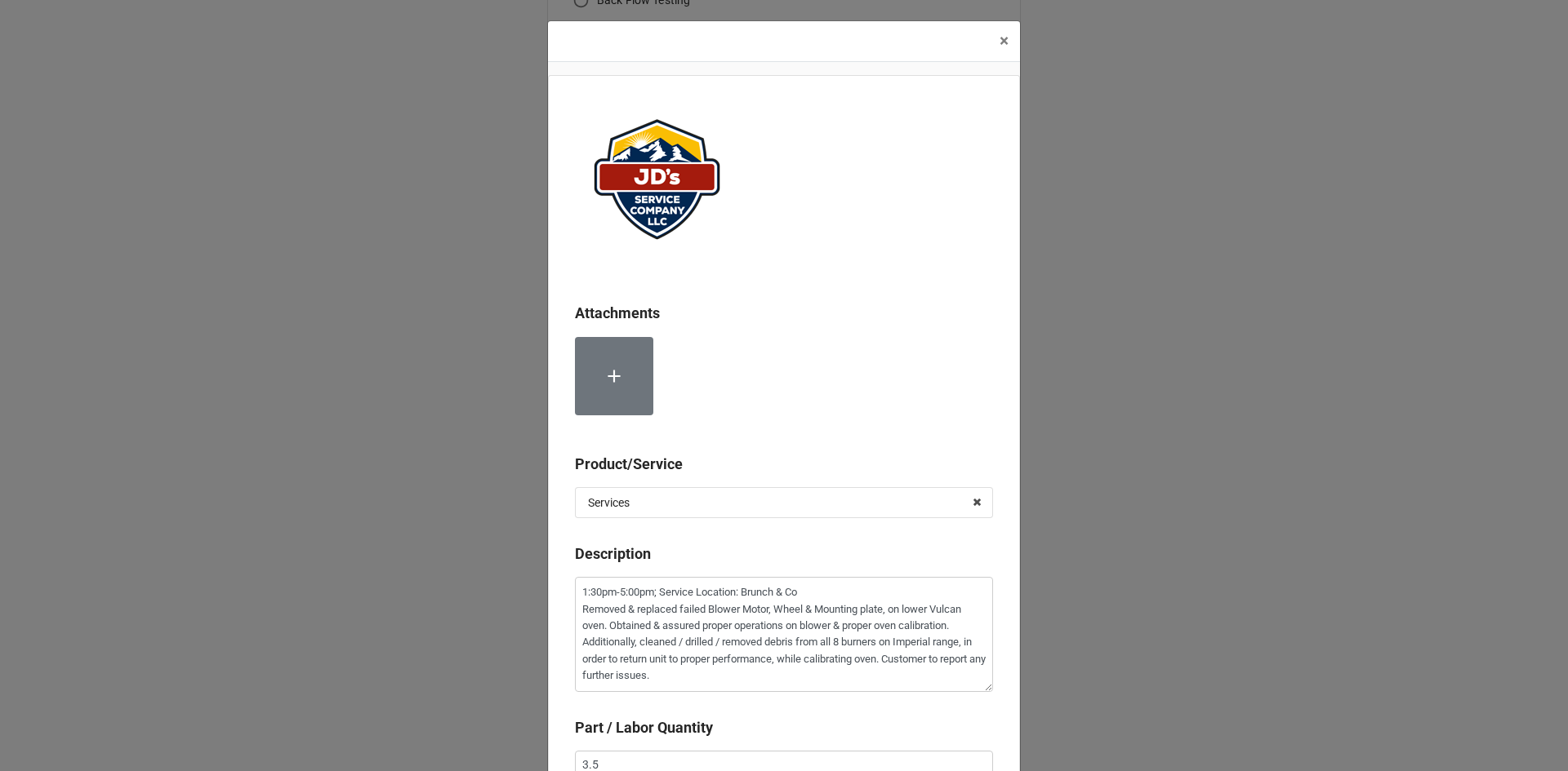
scroll to position [321, 0]
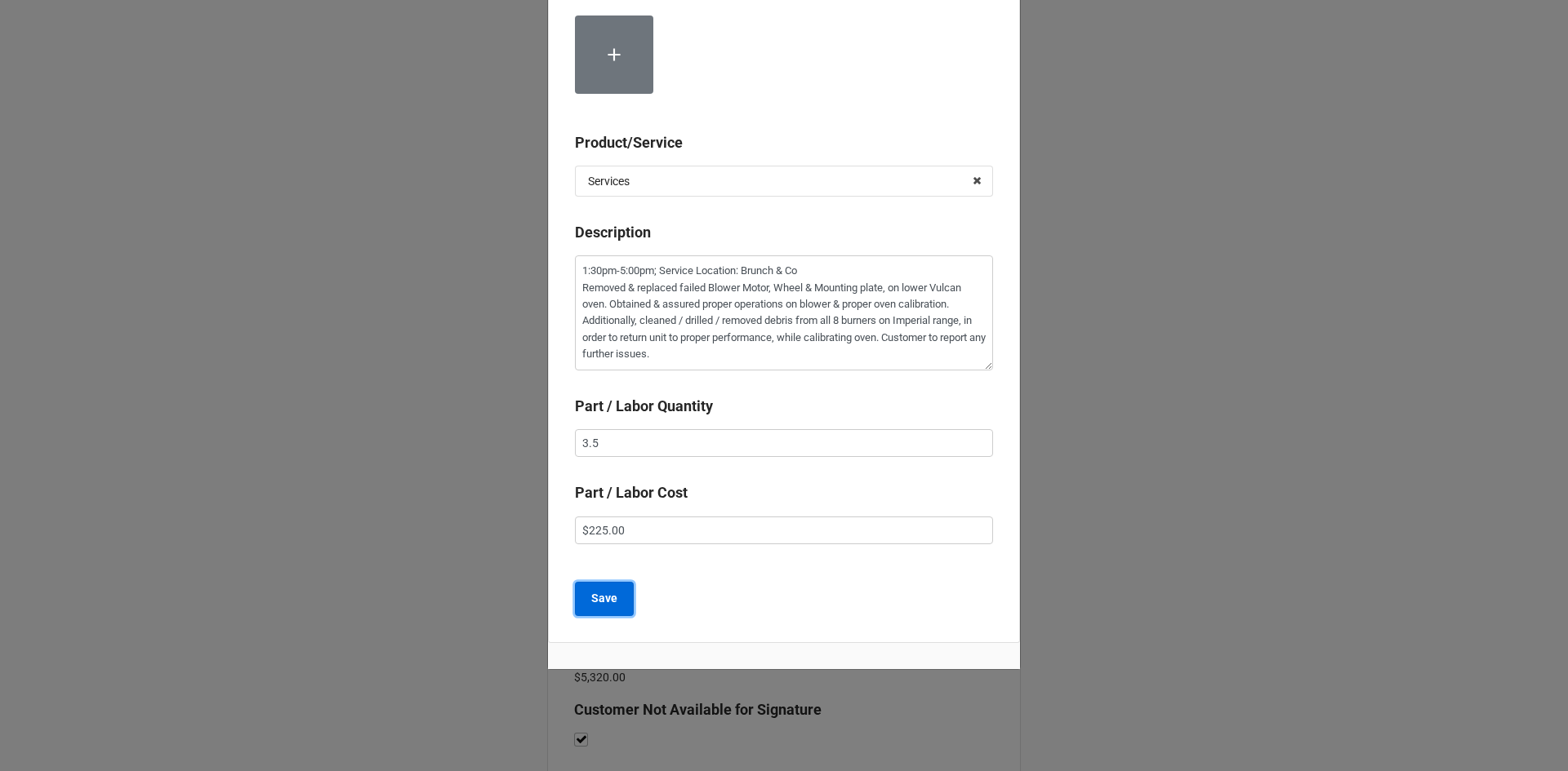
click at [597, 603] on b "Save" at bounding box center [604, 599] width 26 height 18
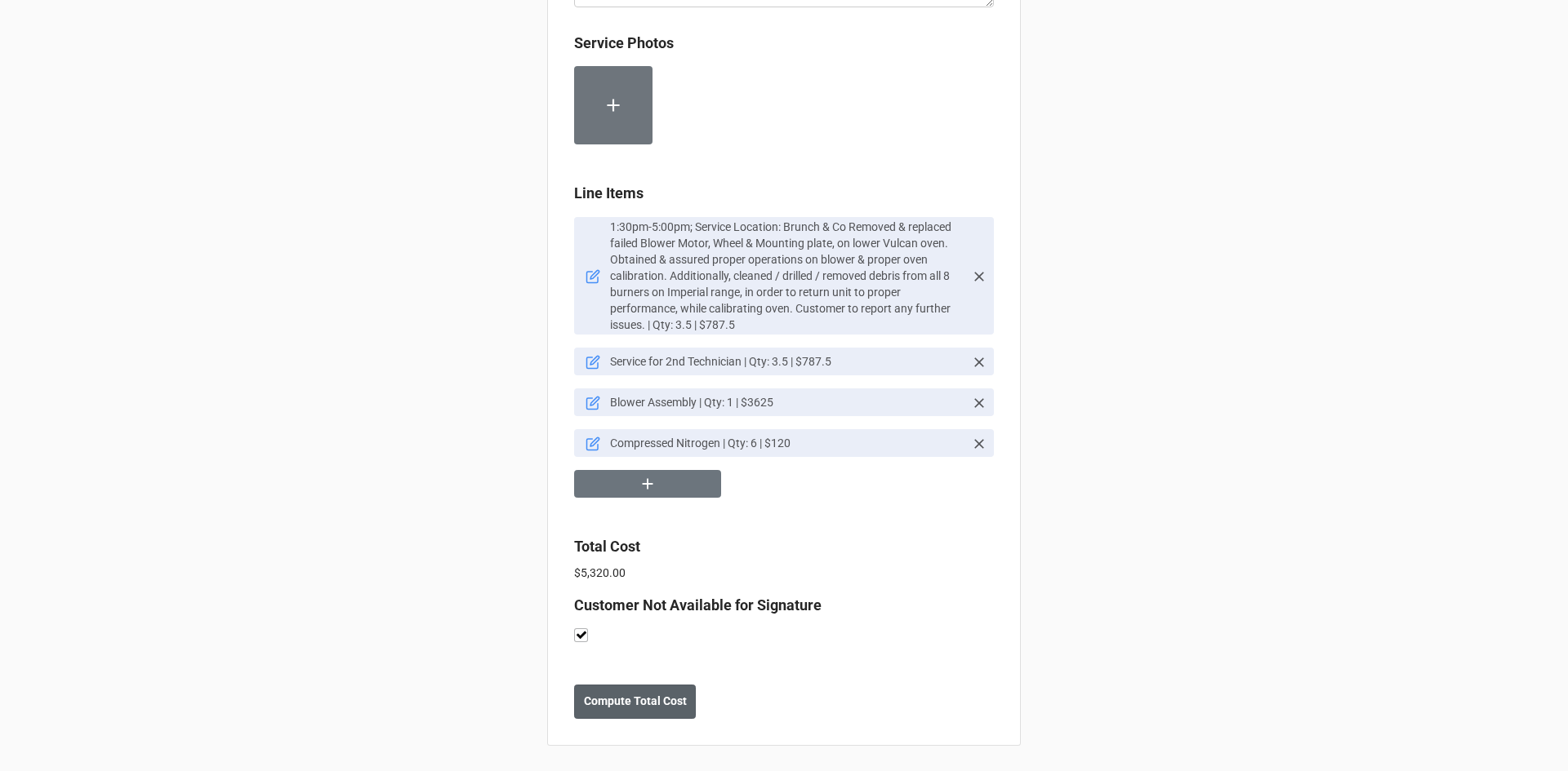
scroll to position [1062, 0]
click at [666, 703] on b "Compute Total Cost" at bounding box center [636, 701] width 103 height 18
click at [602, 708] on b "Save" at bounding box center [603, 701] width 26 height 18
